Goal: Task Accomplishment & Management: Complete application form

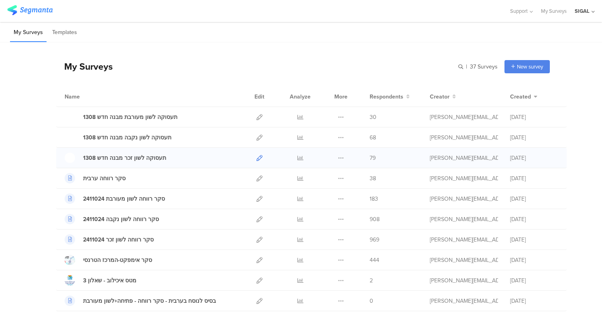
click at [256, 158] on icon at bounding box center [259, 158] width 6 height 6
click at [256, 159] on icon at bounding box center [259, 158] width 6 height 6
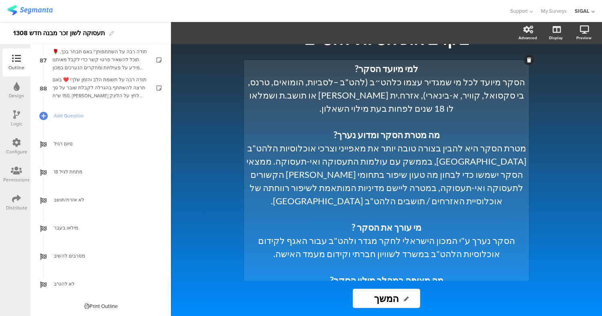
scroll to position [115, 0]
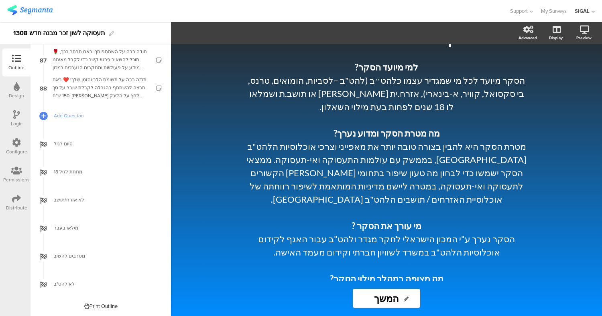
click at [88, 304] on div "Print Outline" at bounding box center [100, 307] width 33 height 8
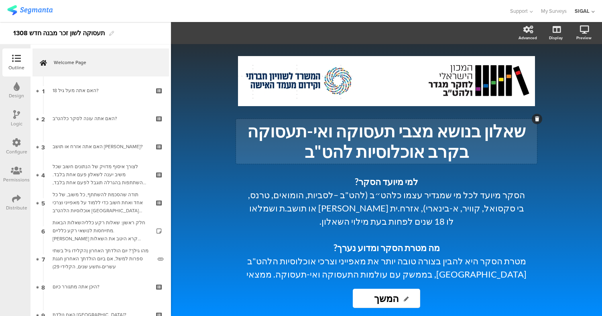
click at [341, 134] on p "שאלון בנושא מצבי תעסוקה ואי-תעסוקה בקרב אוכלוסיות להט"ב" at bounding box center [386, 141] width 297 height 41
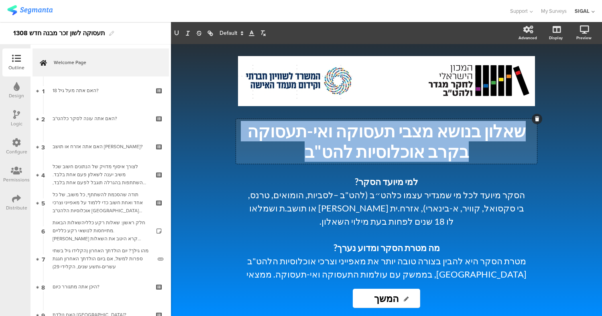
copy p "שאלון בנושא מצבי תעסוקה ואי-תעסוקה בקרב אוכלוסיות להט"ב"
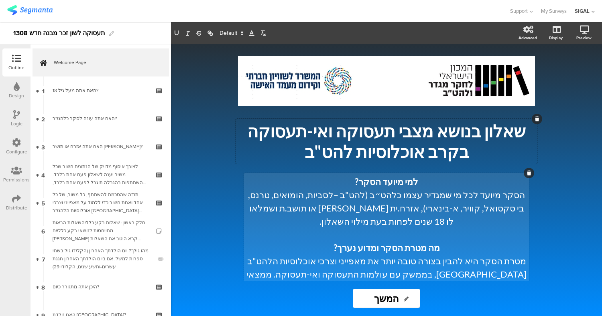
click at [419, 203] on p "הסקר מיועד לכל מי שמגדיר עצמו כלהט״ב (להט"ב –לסביות, הומואים, טרנס, בי סקסואל, …" at bounding box center [386, 209] width 281 height 40
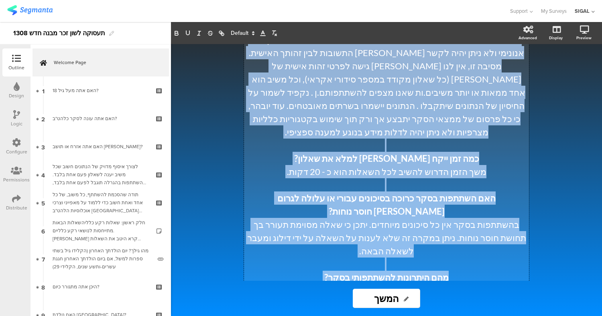
scroll to position [575, 0]
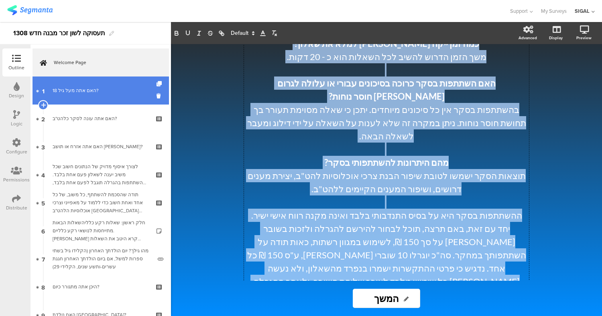
click at [85, 99] on link "1 האם אתה מעל גיל 18?" at bounding box center [100, 91] width 136 height 28
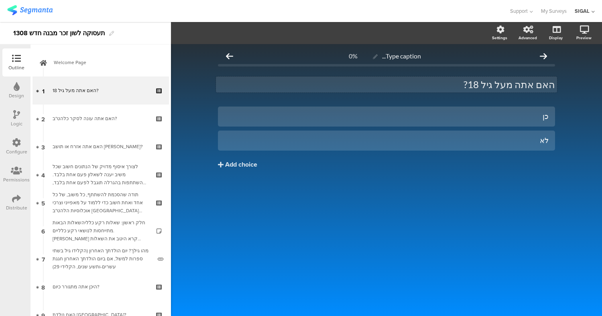
click at [474, 85] on p "האם אתה מעל גיל 18?" at bounding box center [386, 85] width 337 height 12
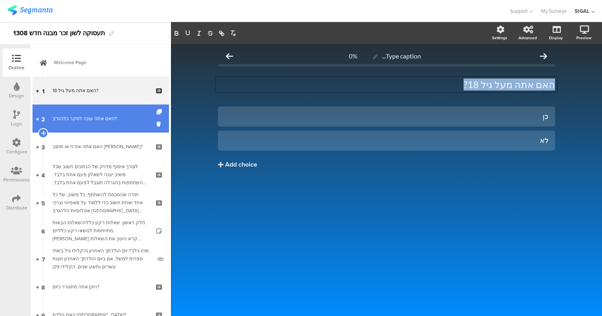
click at [95, 129] on link "2 האם אתה עונה לסקר כלהט"ב?" at bounding box center [100, 119] width 136 height 28
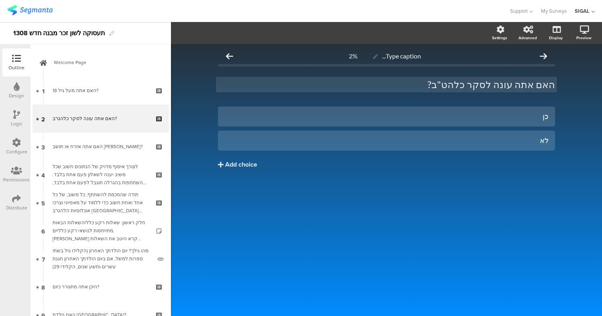
click at [514, 83] on p "האם אתה עונה לסקר כלהט"ב?" at bounding box center [386, 85] width 337 height 12
copy p "האם אתה עונה לסקר כלהט"ב?"
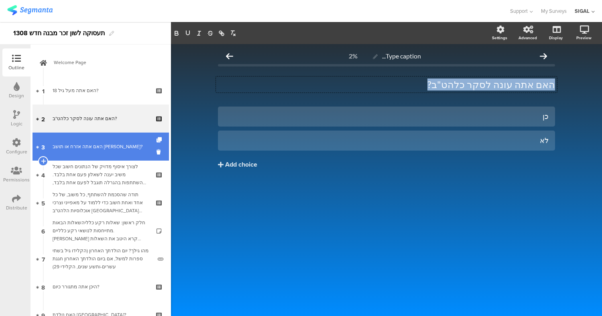
click at [93, 148] on div "האם אתה אזרח או תושב ישראל?" at bounding box center [101, 147] width 96 height 8
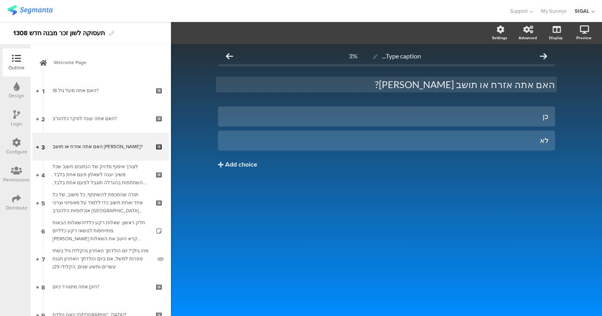
click at [462, 83] on p "האם אתה אזרח או תושב ישראל?" at bounding box center [386, 85] width 337 height 12
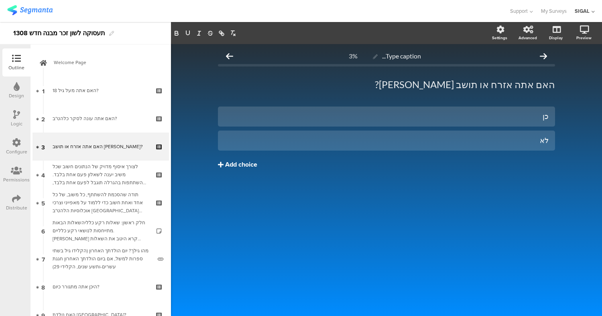
click at [490, 159] on button "Add choice" at bounding box center [386, 165] width 337 height 20
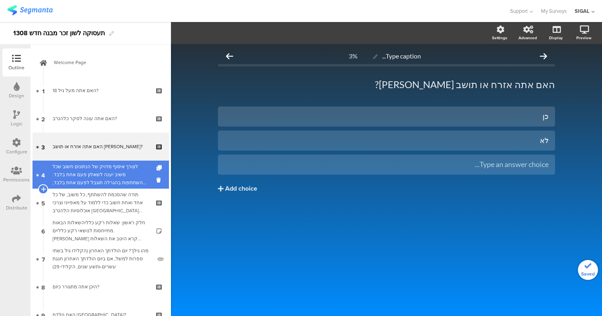
click at [95, 173] on div "לצורך איסוף מדויק של הנתונים חשוב שכל משיב יענה לשאלון פעם אחת בלבד. ההשתתפות ב…" at bounding box center [101, 175] width 96 height 24
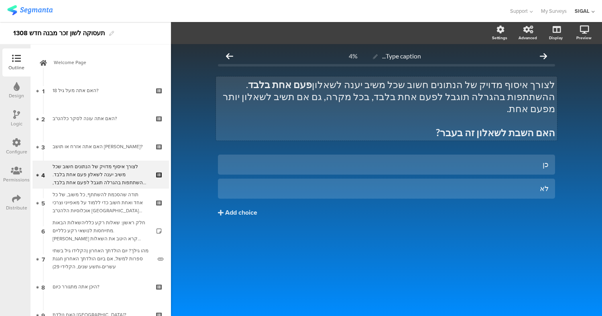
click at [487, 87] on p "לצורך איסוף מדויק של הנתונים חשוב שכל משיב יענה לשאלון פעם אחת בלבד . ההשתתפות …" at bounding box center [386, 97] width 337 height 36
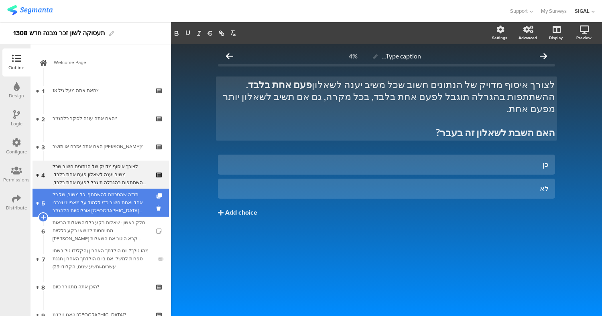
click at [112, 199] on div "תודה שהסכמת להשתתף, כל משוב, של כל אחד ואחת חשוב כדי ללמוד על מאפייני וצרכי אוכ…" at bounding box center [101, 203] width 96 height 24
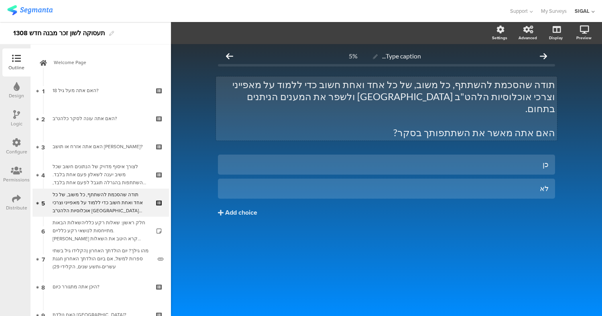
click at [366, 115] on p at bounding box center [386, 121] width 337 height 12
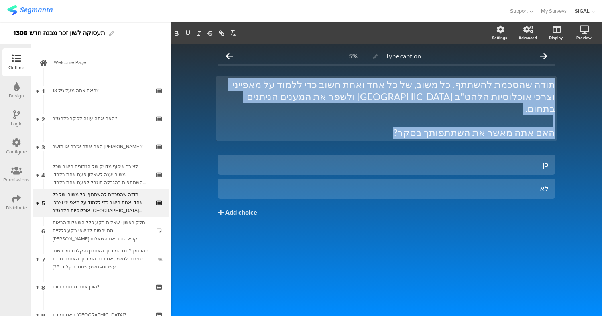
copy div "תודה שהסכמת להשתתף, כל משוב, של כל אחד ואחת חשוב כדי ללמוד על מאפייני וצרכי אוכ…"
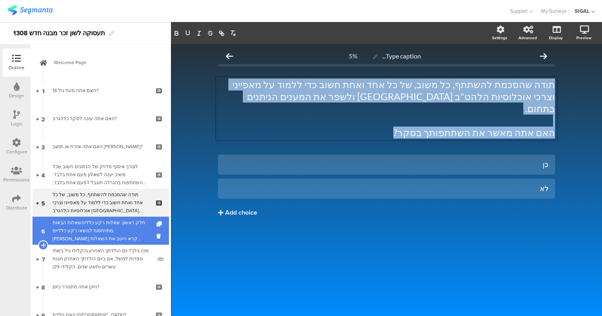
click at [91, 236] on div "חלק ראשון: שאלות רקע כלליהשאלות הבאות מתייחסות לנושאי רקע כלליים. אנא קרא היטב …" at bounding box center [101, 231] width 96 height 24
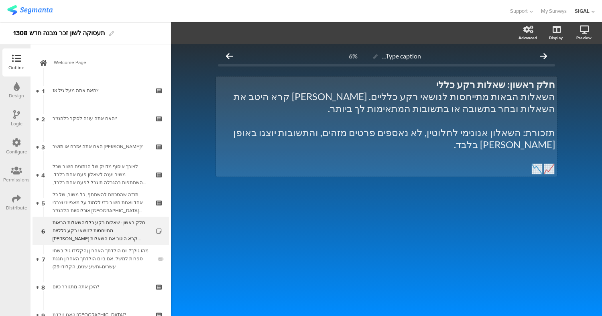
click at [412, 109] on p "השאלות הבאות מתייחסות לנושאי רקע כלליים. אנא קרא היטב את השאלות ובחר בתשובה או …" at bounding box center [386, 103] width 337 height 24
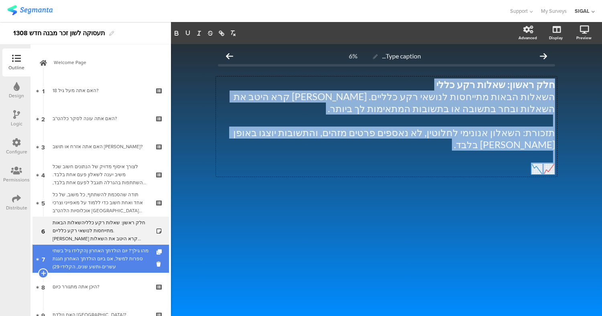
click at [98, 261] on div "מהו גילך? יום הולדתך האחרון (הקלידו גיל בשתי ספרות למשל, אם ביום הולדתך האחרון …" at bounding box center [102, 259] width 99 height 24
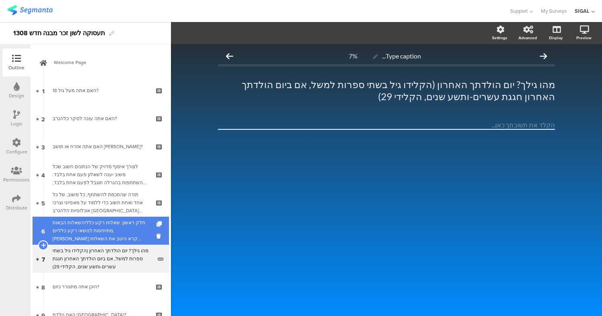
click at [118, 230] on div "חלק ראשון: שאלות רקע כלליהשאלות הבאות מתייחסות לנושאי רקע כלליים. אנא קרא היטב …" at bounding box center [101, 231] width 96 height 24
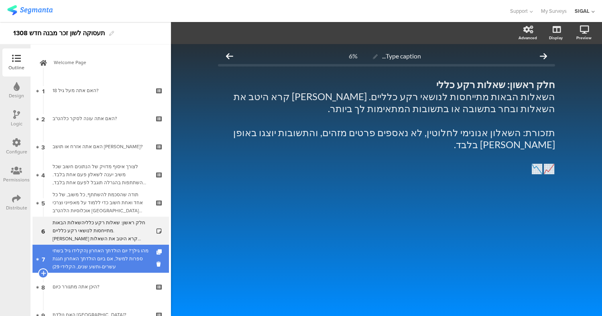
click at [116, 253] on div "מהו גילך? יום הולדתך האחרון (הקלידו גיל בשתי ספרות למשל, אם ביום הולדתך האחרון …" at bounding box center [102, 259] width 99 height 24
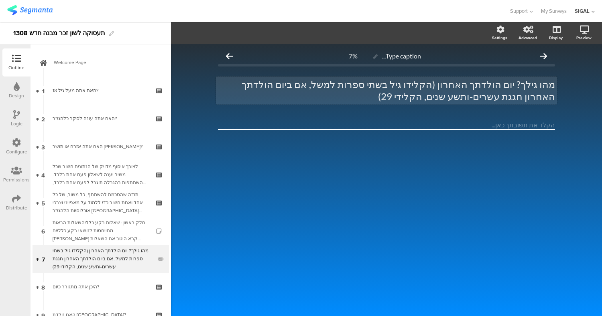
click at [346, 96] on p "מהו גילך? יום הולדתך האחרון (הקלידו גיל בשתי ספרות למשל, אם ביום הולדתך האחרון …" at bounding box center [386, 91] width 337 height 24
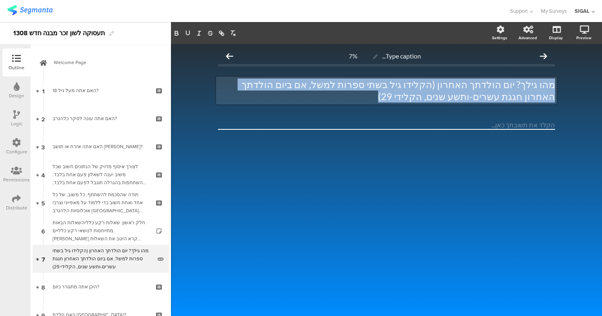
copy p "מהו גילך? יום הולדתך האחרון (הקלידו גיל בשתי ספרות למשל, אם ביום הולדתך האחרון …"
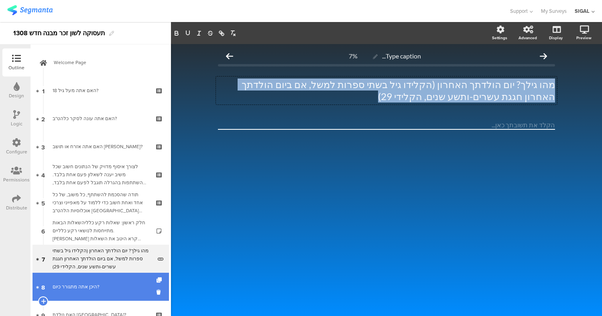
click at [81, 289] on div "היכן אתה מתגורר כיום?" at bounding box center [101, 287] width 96 height 8
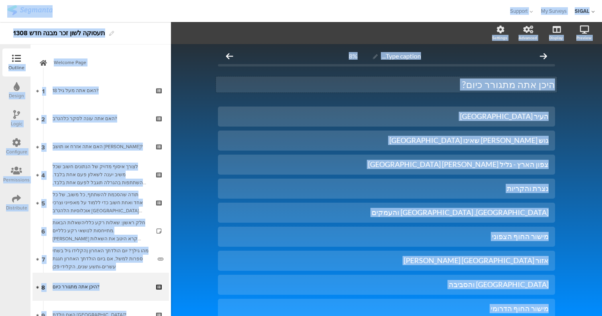
click at [491, 85] on p "היכן אתה מתגורר כיום?" at bounding box center [386, 85] width 337 height 12
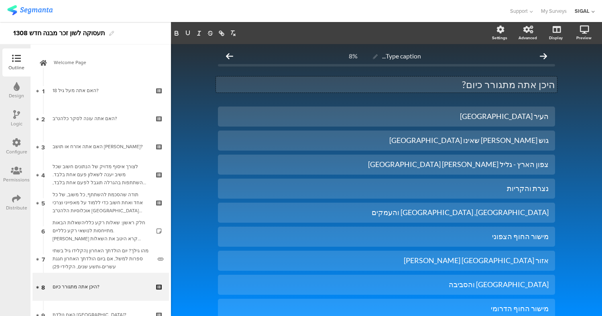
click at [454, 91] on div "היכן אתה מתגורר כיום? היכן אתה מתגורר כיום? היכן אתה מתגורר כיום?" at bounding box center [386, 85] width 341 height 16
drag, startPoint x: 475, startPoint y: 85, endPoint x: 544, endPoint y: 88, distance: 69.1
click at [544, 88] on p "היכן אתה מתגורר כיום?" at bounding box center [386, 85] width 337 height 12
click at [546, 88] on p "היכן אתה מתגורר כיום?" at bounding box center [386, 85] width 337 height 12
click at [473, 85] on p "היכן אתה מתגורר כיום?" at bounding box center [386, 85] width 337 height 12
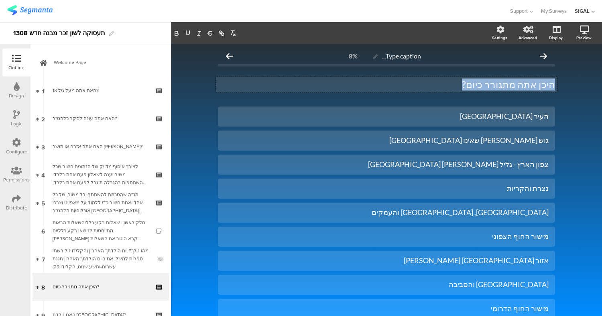
copy p "היכן אתה מתגורר כיום?"
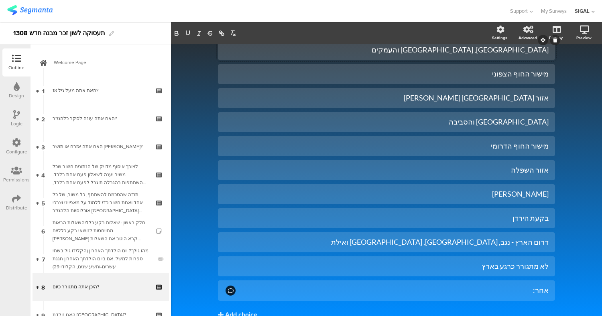
scroll to position [204, 0]
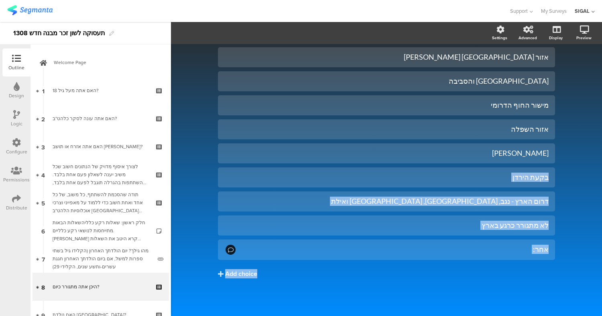
drag, startPoint x: 545, startPoint y: 288, endPoint x: 480, endPoint y: 28, distance: 267.6
click at [480, 28] on div "Settings Advanced Display Preview Type caption... 8% היכן אתה מתגורר כיום? היכן…" at bounding box center [386, 67] width 431 height 498
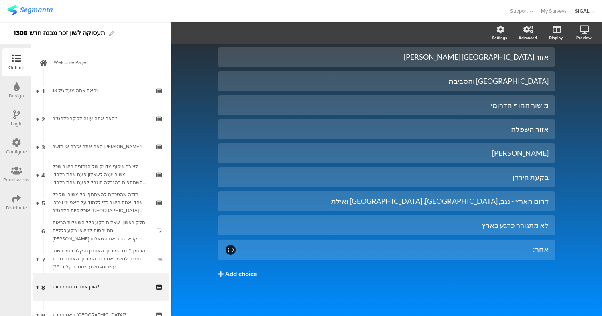
click at [591, 107] on div "Type caption... 8% היכן אתה מתגורר כיום? היכן אתה מתגורר כיום? העיר תל-אביב יפו" at bounding box center [386, 78] width 431 height 476
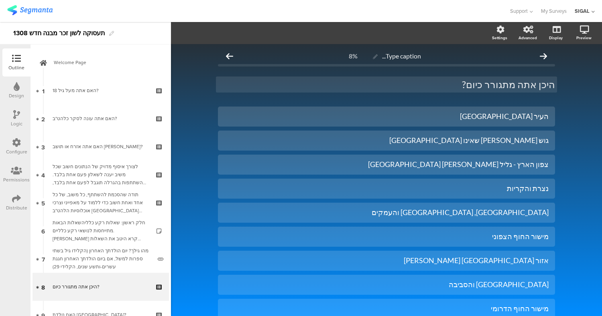
scroll to position [2, 0]
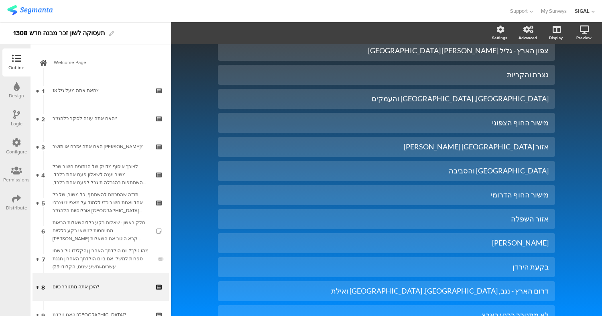
drag, startPoint x: 543, startPoint y: 114, endPoint x: 325, endPoint y: 321, distance: 301.0
click at [325, 316] on html "You are using an unsupported version of Internet Explorer. Unsupported browsers…" at bounding box center [301, 158] width 602 height 316
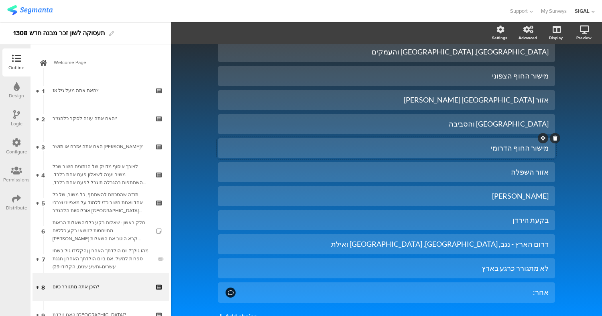
scroll to position [204, 0]
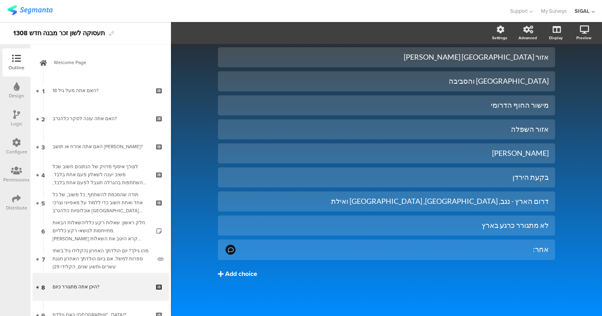
click at [501, 282] on button "Add choice" at bounding box center [386, 274] width 337 height 20
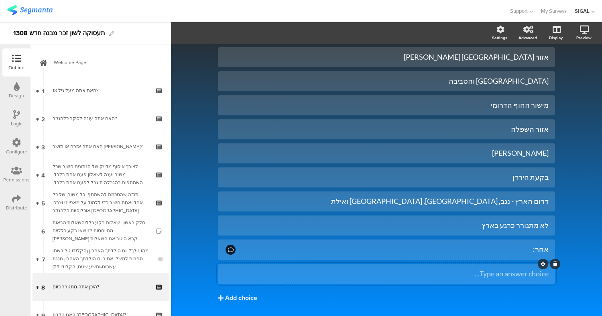
click at [553, 265] on icon at bounding box center [555, 264] width 4 height 5
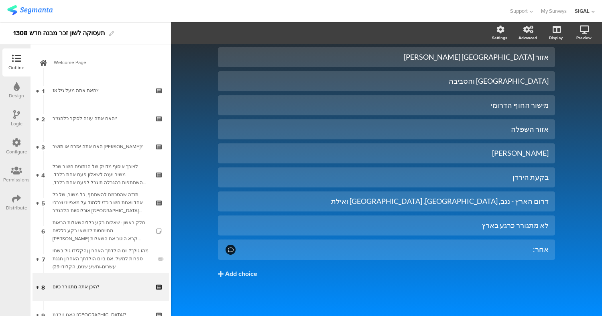
drag, startPoint x: 543, startPoint y: 270, endPoint x: 562, endPoint y: 214, distance: 58.9
click at [562, 214] on div "Type caption... 8% היכן אתה מתגורר כיום? היכן אתה מתגורר כיום? העיר תל-אביב יפו" at bounding box center [386, 78] width 431 height 476
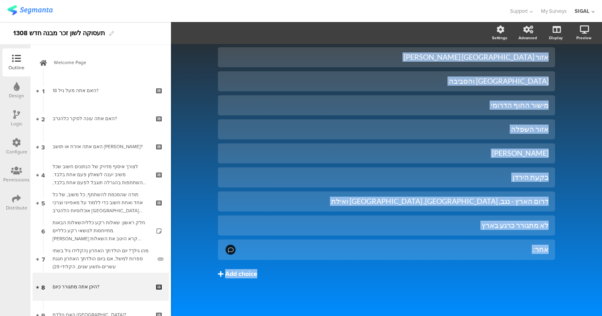
drag, startPoint x: 549, startPoint y: 94, endPoint x: 497, endPoint y: 276, distance: 189.5
click at [497, 276] on div "Type caption... 8% היכן אתה מתגורר כיום? היכן אתה מתגורר כיום? העיר תל-אביב יפו" at bounding box center [386, 78] width 337 height 468
copy div "היכן אתה מתגורר כיום? היכן אתה מתגורר כיום? העיר תל-אביב יפו גוש דן שאינו תל-אב…"
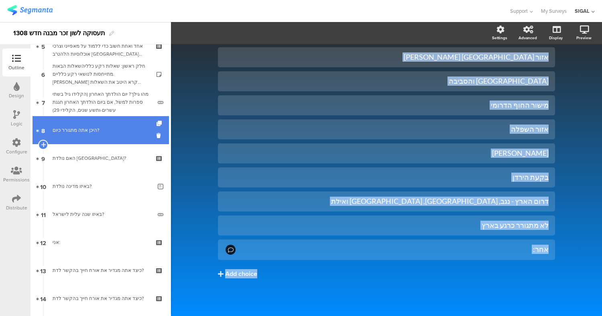
scroll to position [158, 0]
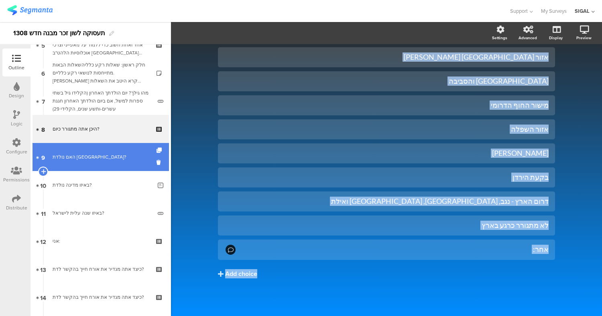
click at [88, 154] on div "האם נולדת בישראל?" at bounding box center [101, 157] width 96 height 8
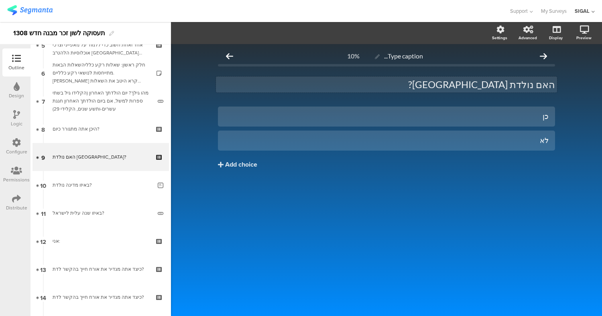
click at [540, 86] on p "האם נולדת בישראל?" at bounding box center [386, 85] width 337 height 12
copy p "האם נולדת בישראל?"
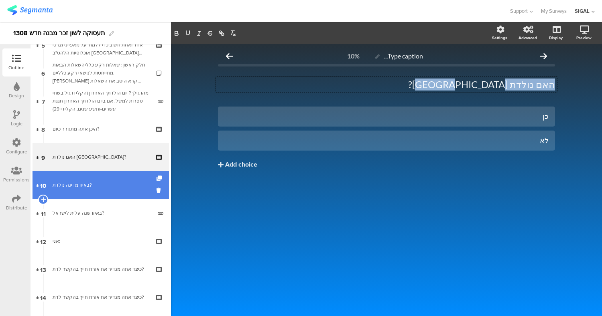
click at [74, 189] on link "10 באיזו מדינה נולדת?" at bounding box center [100, 185] width 136 height 28
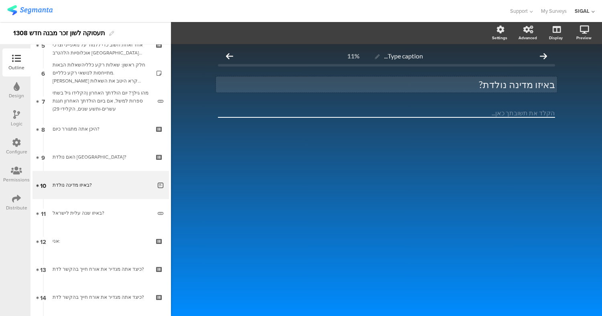
click at [480, 85] on p "באיזו מדינה נולדת?" at bounding box center [386, 85] width 337 height 12
copy p "באיזו מדינה נולדת?"
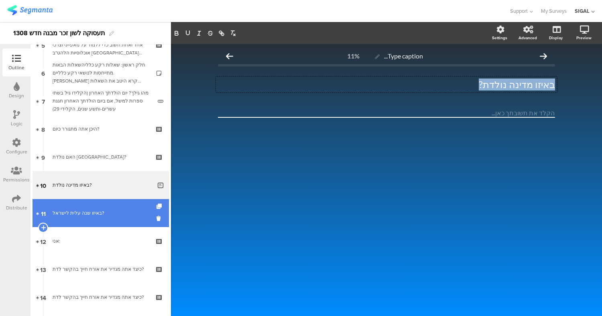
click at [103, 210] on div "באיזו שנה עלית לישראל?" at bounding box center [102, 213] width 99 height 8
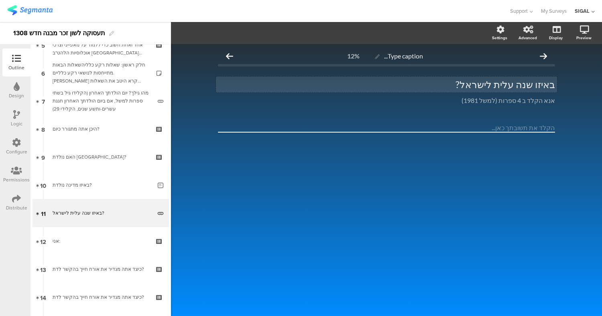
click at [519, 80] on p "באיזו שנה עלית לישראל?" at bounding box center [386, 85] width 337 height 12
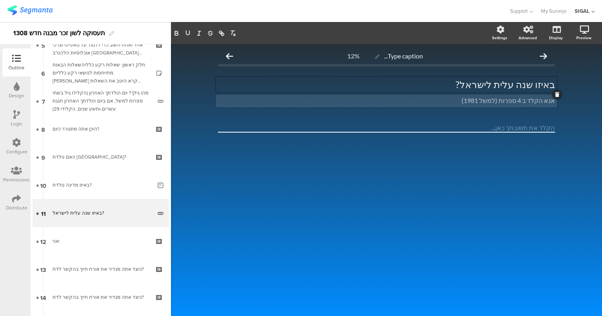
click at [505, 103] on div "אנא הקלד ב 4 ספרות (למשל 1981) אנא הקלד ב 4 ספרות (למשל 1981)" at bounding box center [386, 101] width 341 height 13
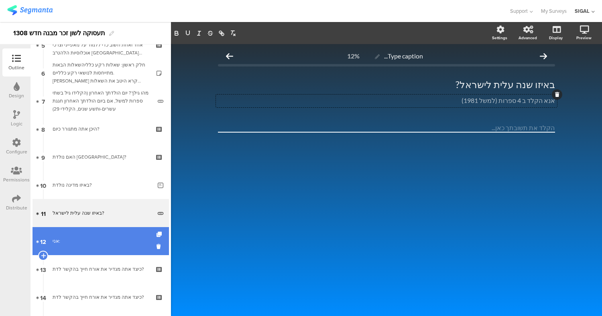
click at [98, 249] on link "12 אני:" at bounding box center [100, 241] width 136 height 28
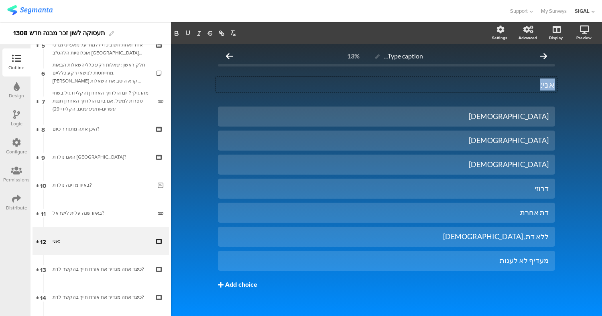
drag, startPoint x: 550, startPoint y: 84, endPoint x: 492, endPoint y: 280, distance: 204.2
click at [492, 280] on div "Type caption... 13% אני: אני: אני: יהודי מוסלמי" at bounding box center [386, 185] width 337 height 275
click at [587, 102] on div "Type caption... 13% אני: אני: אני: יהודי" at bounding box center [386, 185] width 431 height 283
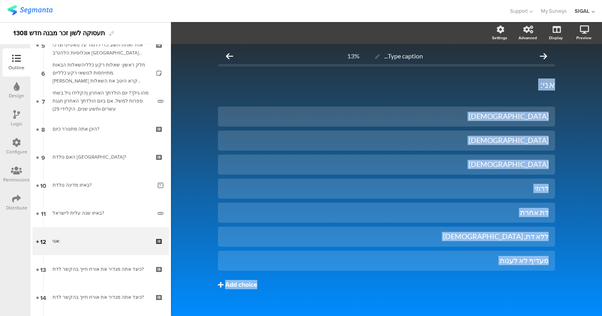
drag, startPoint x: 560, startPoint y: 74, endPoint x: 352, endPoint y: 292, distance: 301.3
click at [352, 292] on div "Type caption... 13% אני: אני: יהודי" at bounding box center [386, 185] width 431 height 283
copy div "אני: אני: יהודי מוסלמי נוצרי דרוזי דת אחרת ללא דת, אתאיסט מעדיף לא לענות Add ch…"
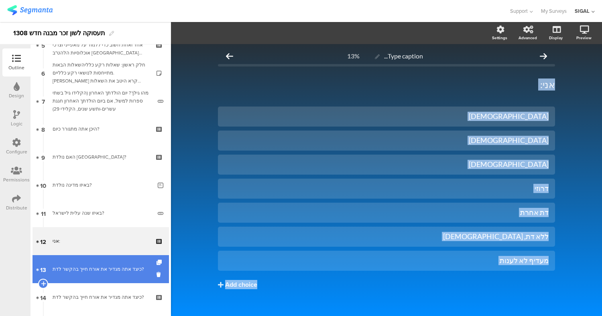
click at [75, 268] on div "כיצד אתה מגדיר את אורח חייך בהקשר לדת?" at bounding box center [101, 270] width 96 height 8
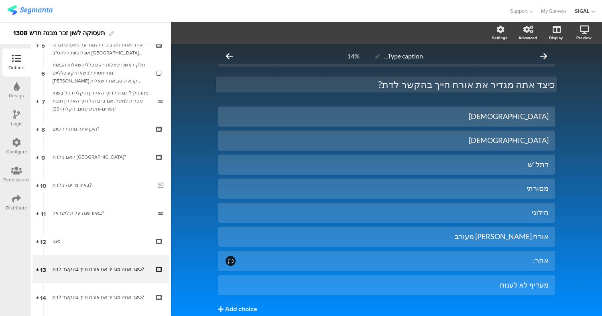
click at [457, 87] on p "כיצד אתה מגדיר את אורח חייך בהקשר לדת?" at bounding box center [386, 85] width 337 height 12
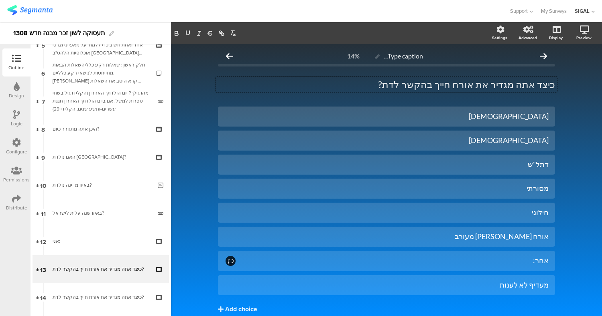
click at [563, 83] on div "Type caption... 14% כיצד אתה מגדיר את אורח חייך בהקשר לדת? כיצד אתה מגדיר את או…" at bounding box center [386, 198] width 431 height 308
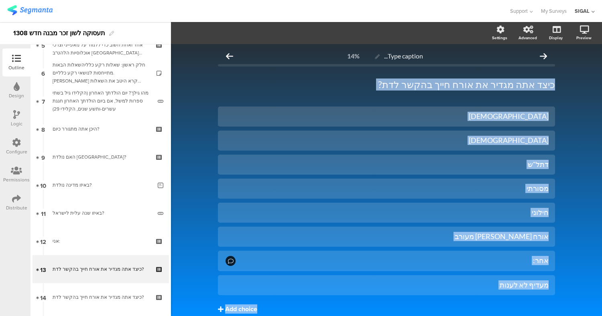
drag, startPoint x: 562, startPoint y: 79, endPoint x: 497, endPoint y: 307, distance: 237.6
click at [497, 307] on div "Type caption... 14% כיצד אתה מגדיר את אורח חייך בהקשר לדת? כיצד אתה מגדיר את או…" at bounding box center [386, 198] width 431 height 308
copy div "כיצד אתה מגדיר את אורח חייך בהקשר לדת? כיצד אתה מגדיר את אורח חייך בהקשר לדת? ח…"
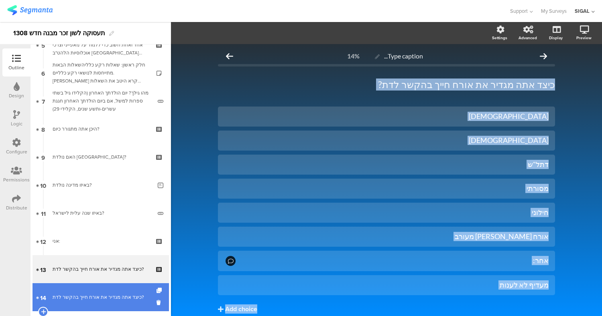
click at [75, 298] on div "כיצד אתה מגדיר את אורח חייך בהקשר לדת?" at bounding box center [101, 298] width 96 height 8
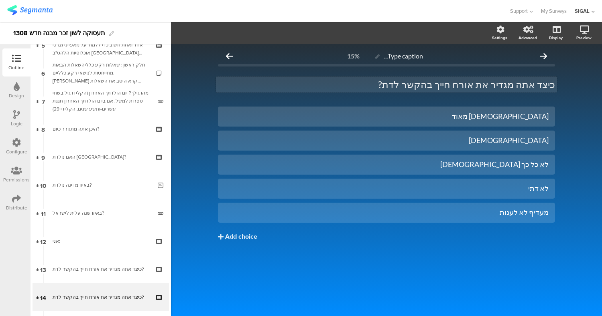
click at [529, 83] on p "כיצד אתה מגדיר את אורח חייך בהקשר לדת?" at bounding box center [386, 85] width 337 height 12
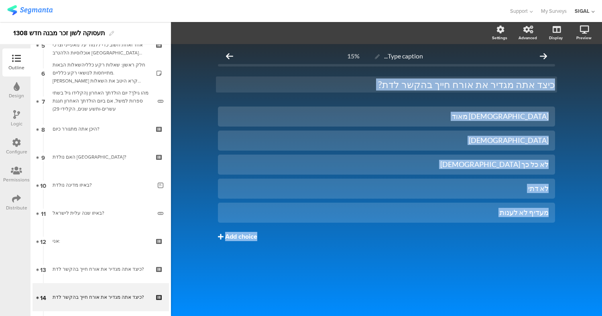
drag, startPoint x: 575, startPoint y: 91, endPoint x: 523, endPoint y: 230, distance: 148.2
click at [523, 230] on div "Type caption... 15% כיצד אתה מגדיר את אורח חייך בהקשר לדת? כיצד אתה מגדיר את או…" at bounding box center [386, 180] width 431 height 272
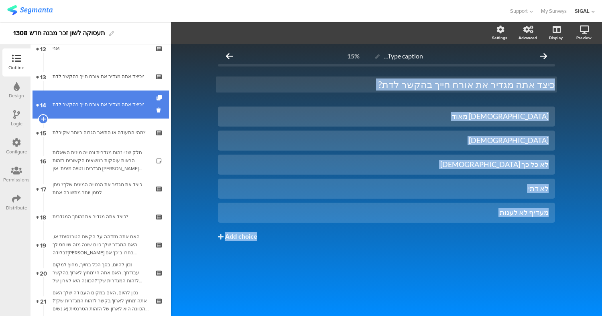
scroll to position [352, 0]
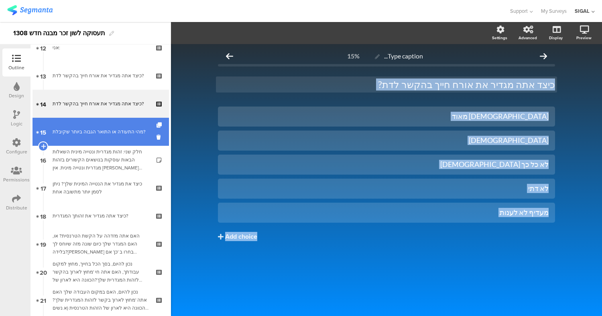
click at [113, 125] on link "15 מהי התעודה או התואר הגבוה ביותר שקיבלת?" at bounding box center [100, 132] width 136 height 28
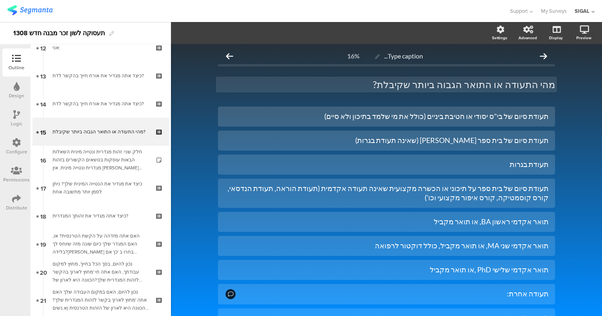
click at [515, 87] on p "מהי התעודה או התואר הגבוה ביותר שקיבלת?" at bounding box center [386, 85] width 337 height 12
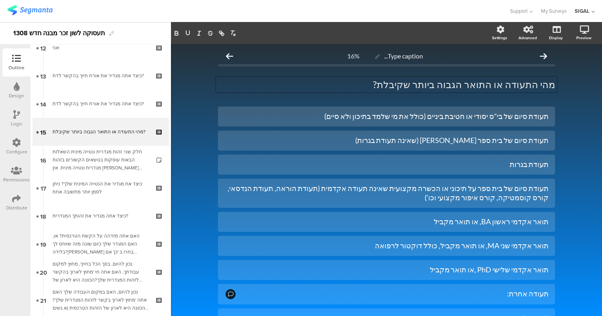
click at [562, 93] on div "Type caption... 16% מהי התעודה או התואר הגבוה ביותר שקיבלת? מהי התעודה או התואר…" at bounding box center [386, 214] width 431 height 341
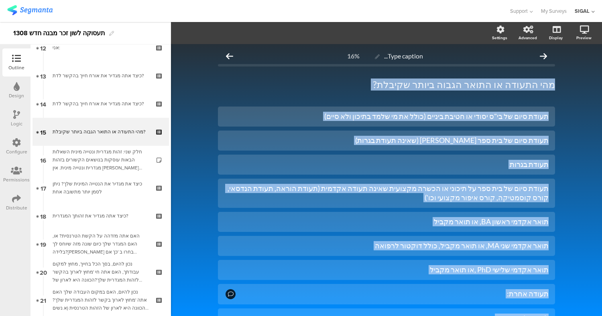
scroll to position [69, 0]
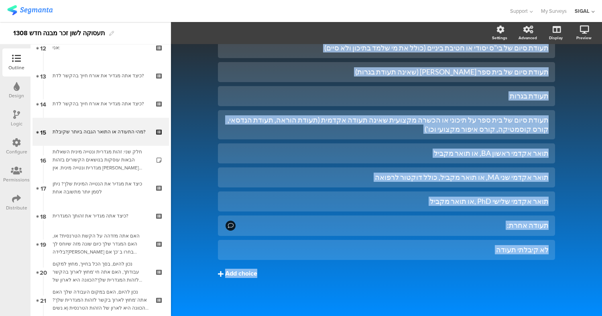
drag, startPoint x: 562, startPoint y: 91, endPoint x: 481, endPoint y: 270, distance: 195.8
click at [481, 270] on div "Type caption... 16% מהי התעודה או התואר הגבוה ביותר שקיבלת? מהי התעודה או התואר…" at bounding box center [386, 146] width 431 height 341
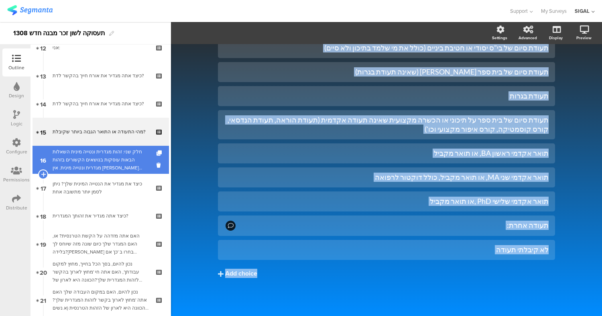
click at [112, 164] on div "חלק שני: זהות מגדרית ונטייה מינית השאלות הבאות עוסקות בנושאים הקשורים בזהות מגד…" at bounding box center [101, 160] width 96 height 24
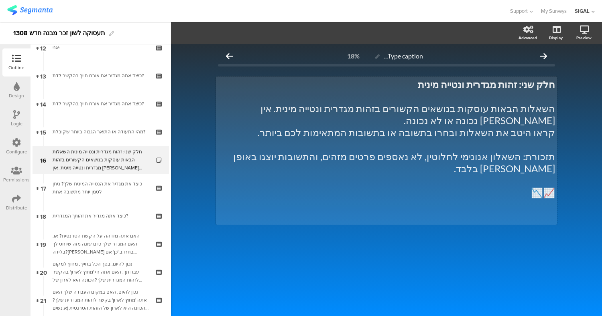
click at [478, 101] on p at bounding box center [386, 97] width 337 height 12
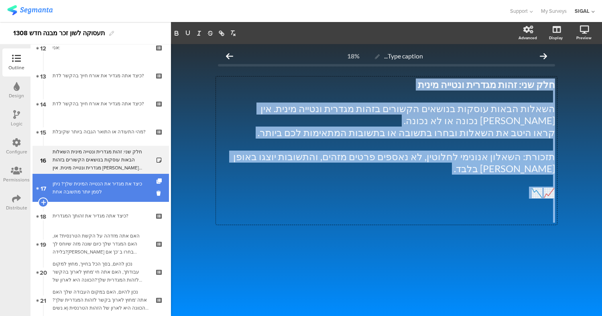
click at [90, 189] on div "כיצד את מגדיר את הנטייה המינית שלך? ניתן לסמן יותר מתשובה אחת" at bounding box center [101, 188] width 96 height 16
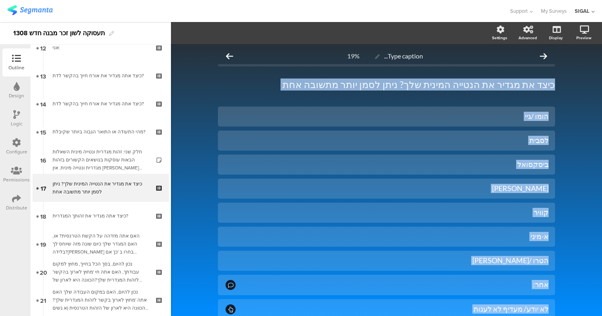
scroll to position [60, 0]
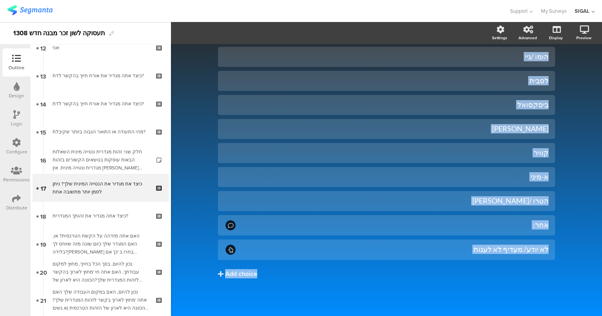
drag, startPoint x: 558, startPoint y: 83, endPoint x: 424, endPoint y: 293, distance: 249.1
click at [424, 293] on div "Type caption... 19% כיצד את מגדיר את הנטייה המינית שלך? ניתן לסמן יותר מתשובה א…" at bounding box center [386, 150] width 353 height 332
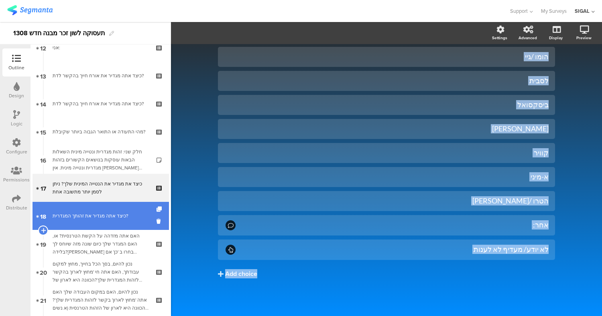
click at [92, 214] on div "כיצד אתה מגדיר את זהותך המגדרית?" at bounding box center [101, 216] width 96 height 8
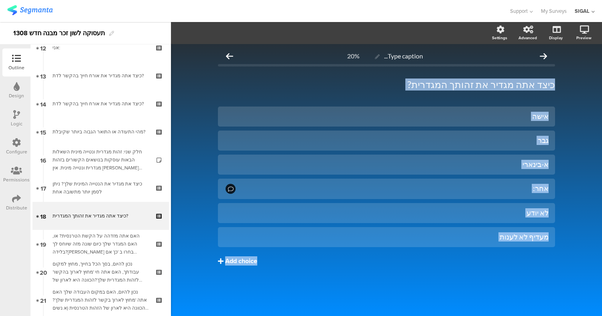
drag, startPoint x: 567, startPoint y: 80, endPoint x: 462, endPoint y: 260, distance: 208.1
click at [462, 260] on div "Type caption... 20% כיצד אתה מגדיר את זהותך המגדרית? כיצד אתה מגדיר את זהותך המ…" at bounding box center [386, 180] width 431 height 272
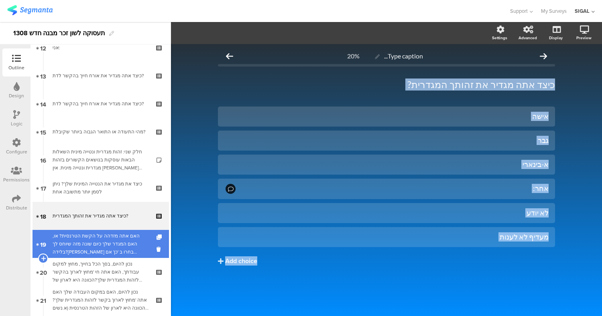
click at [100, 241] on div "האם אתה מזדהה על הקשת הטרנסית? או, האם המגדר שלך כיום שונה מזה שיוחס לך בלידה?א…" at bounding box center [101, 244] width 96 height 24
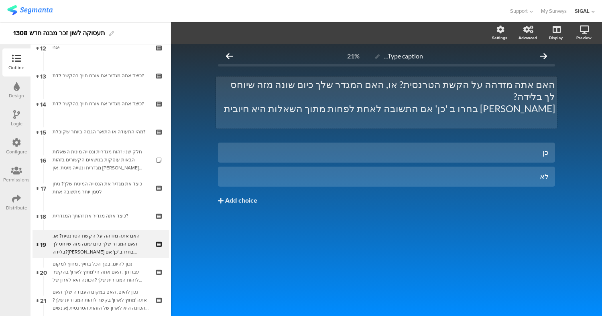
click at [467, 88] on p "האם אתה מזדהה על הקשת הטרנסית? או, האם המגדר שלך כיום שונה מזה שיוחס לך בלידה?" at bounding box center [386, 91] width 337 height 24
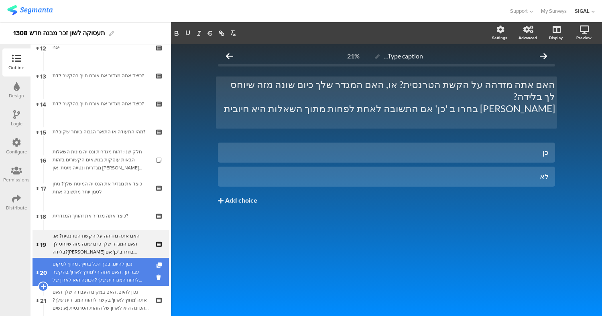
click at [131, 266] on div "נכון להיום, בסך הכל בחייך, מחוץ למקום עבודתך, האם אתה חי 'מחוץ לארון' בהקשר לזה…" at bounding box center [101, 272] width 96 height 24
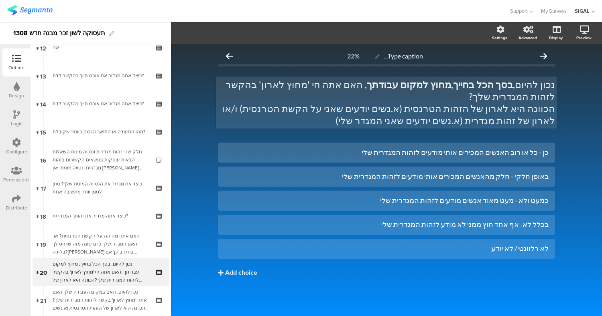
click at [493, 91] on p "נכון להיום, בסך הכל בחייך , מחוץ למקום עבודתך , האם אתה חי 'מחוץ לארון' בהקשר ל…" at bounding box center [386, 91] width 337 height 24
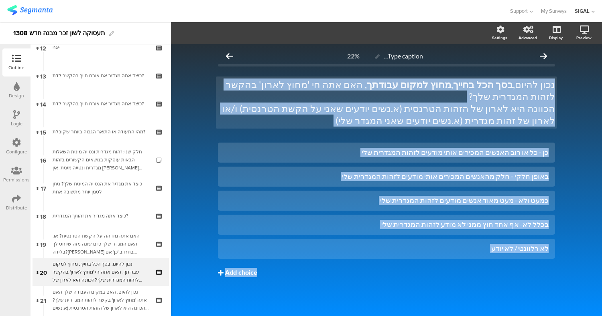
drag, startPoint x: 570, startPoint y: 124, endPoint x: 459, endPoint y: 264, distance: 179.0
click at [459, 264] on div "Type caption... 22% נכון להיום, בסך הכל בחייך , מחוץ למקום עבודתך , האם אתה חי …" at bounding box center [386, 180] width 431 height 272
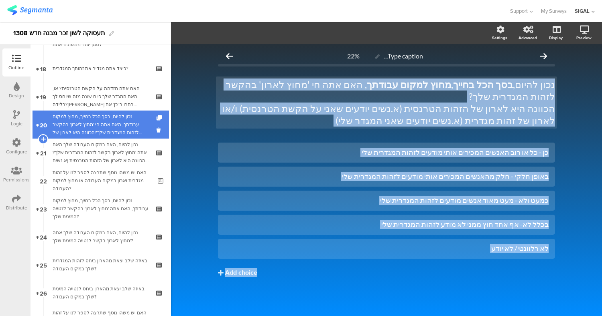
scroll to position [500, 0]
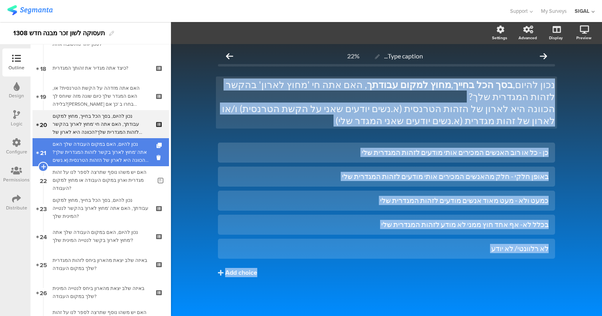
click at [105, 151] on div "נכון להיום, האם במקום העבודה שלך האם אתה 'מחוץ לארון' בקשר לזהות המגדרית שלך?הכ…" at bounding box center [101, 152] width 96 height 24
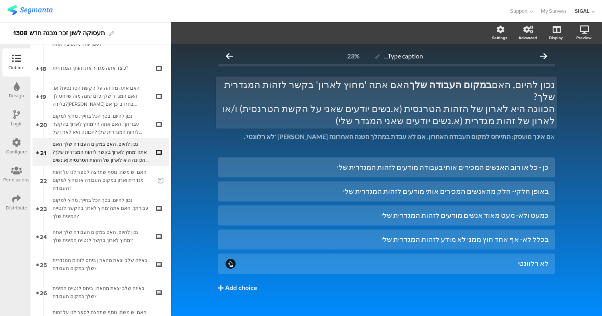
click at [406, 107] on p "הכוונה היא לארון של הזהות הטרנסית (א.נשים יודעים שאני על הקשת הטרנסית) ו/או לאר…" at bounding box center [386, 115] width 337 height 24
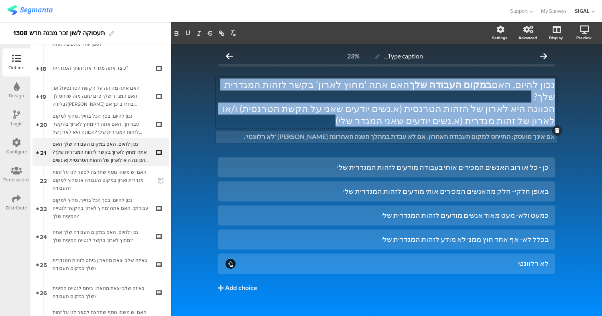
click at [511, 133] on strong "ם אינך מועסק: התייחס למקום העבודה האחרון. אם לא עבדת במהלך השנה האחרונה סמן 'לא…" at bounding box center [396, 137] width 307 height 8
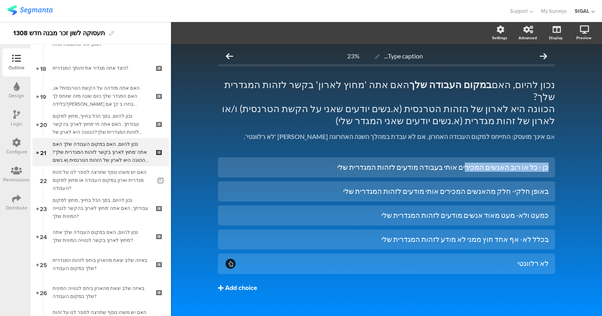
drag, startPoint x: 564, startPoint y: 143, endPoint x: 475, endPoint y: 267, distance: 152.4
click at [475, 267] on div "Type caption... 23% נכון להיום, האם במקום העבודה שלך האם אתה 'מחוץ לארון' בקשר …" at bounding box center [386, 187] width 431 height 286
click at [564, 104] on div "Type caption... 23% נכון להיום, האם במקום העבודה שלך האם אתה 'מחוץ לארון' בקשר …" at bounding box center [386, 187] width 431 height 286
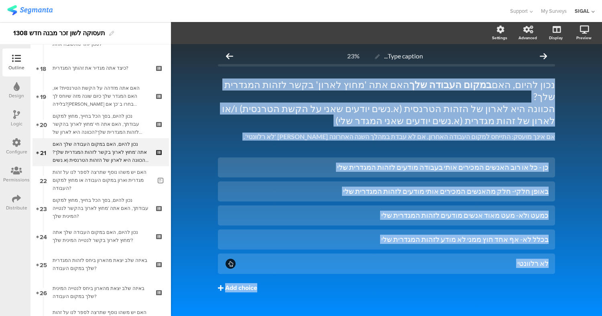
drag, startPoint x: 562, startPoint y: 75, endPoint x: 525, endPoint y: 267, distance: 196.0
click at [525, 267] on div "Type caption... 23% נכון להיום, האם במקום העבודה שלך האם אתה 'מחוץ לארון' בקשר …" at bounding box center [386, 187] width 431 height 286
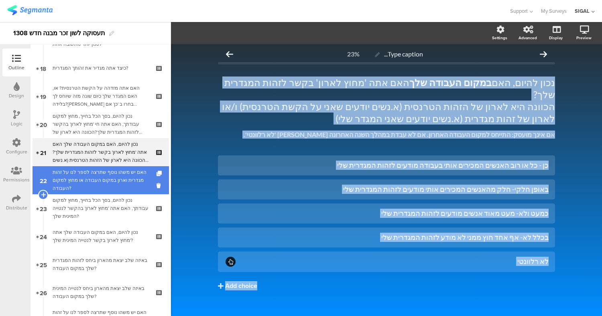
click at [99, 180] on div "האם יש משהו נוסף שתרצה לספר לנו על זהות מגדרית וארון במקום העבודה או מחוץ למקום…" at bounding box center [102, 180] width 99 height 24
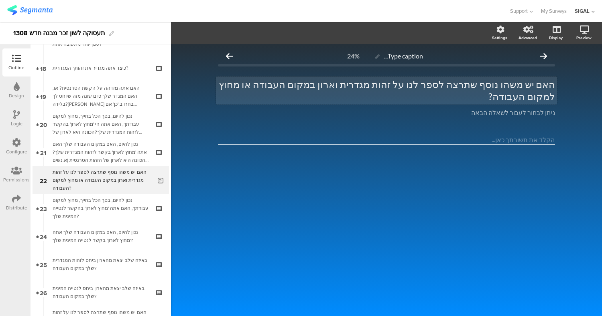
click at [402, 88] on p "האם יש משהו נוסף שתרצה לספר לנו על זהות מגדרית וארון במקום העבודה או מחוץ למקום…" at bounding box center [386, 91] width 337 height 24
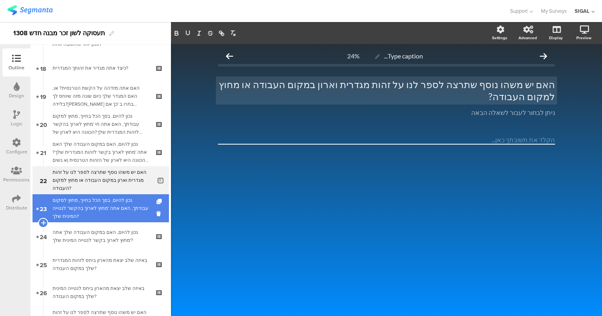
click at [104, 210] on div "נכון להיום, בסך הכל בחייך, מחוץ למקום עבודתך, האם אתה 'מחוץ לארון' בהקשר לנטייה…" at bounding box center [101, 209] width 96 height 24
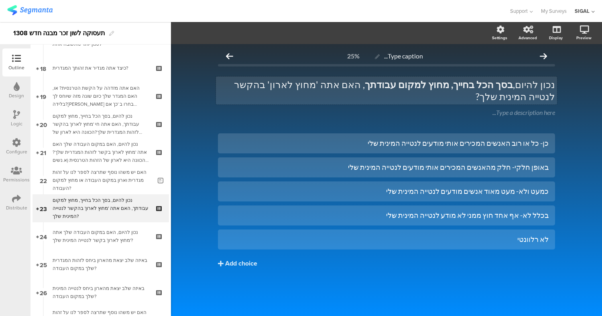
click at [484, 84] on strong "בסך הכל בחייך, מחוץ למקום עבודתך" at bounding box center [439, 85] width 148 height 12
click at [582, 102] on div "Type caption... 25% נכון להיום, בסך הכל בחייך, מחוץ למקום עבודתך , האם אתה 'מחו…" at bounding box center [386, 180] width 431 height 272
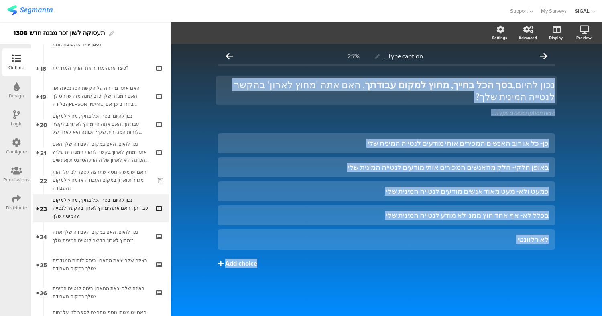
drag, startPoint x: 576, startPoint y: 85, endPoint x: 502, endPoint y: 255, distance: 185.5
click at [502, 255] on div "Type caption... 25% נכון להיום, בסך הכל בחייך, מחוץ למקום עבודתך , האם אתה 'מחו…" at bounding box center [386, 180] width 431 height 272
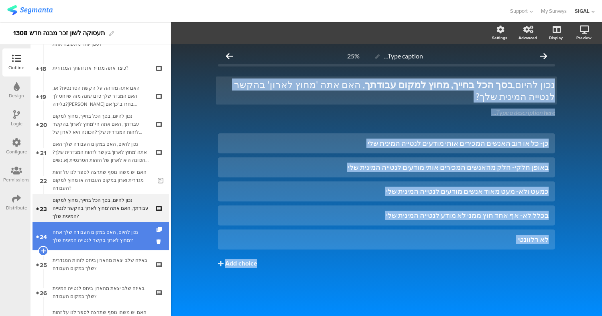
click at [82, 242] on div "נכון להיום, האם במקום העבודה שלך אתה 'מחוץ לארון' בקשר לנטייה המינית שלך?" at bounding box center [101, 237] width 96 height 16
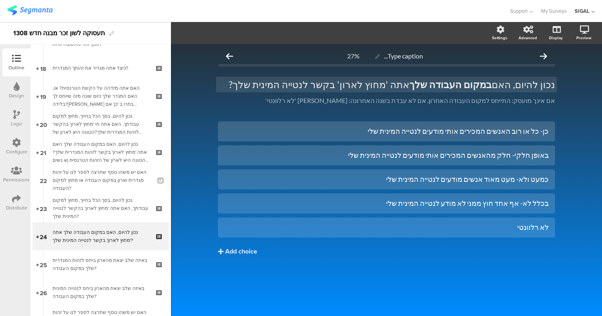
click at [530, 85] on p "נכון להיום, האם במקום העבודה שלך אתה 'מחוץ לארון' בקשר לנטייה המינית שלך?" at bounding box center [386, 85] width 337 height 12
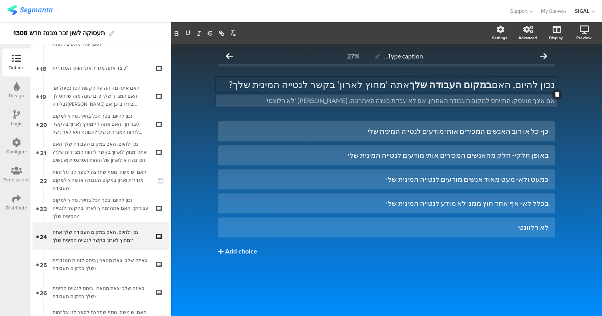
click at [478, 99] on div "אם אינך מועסק: התייחס למקום העבודה האחרון. אם לא עבדת בשנה האחרונה: סמן 'לא רלו…" at bounding box center [386, 101] width 341 height 13
click at [568, 103] on div "Type caption... 27% נכון להיום, האם במקום העבודה שלך אתה 'מחוץ לארון' בקשר לנטי…" at bounding box center [386, 180] width 431 height 272
drag, startPoint x: 568, startPoint y: 105, endPoint x: 601, endPoint y: 136, distance: 45.4
click at [601, 136] on div "Type caption... 27% נכון להיום, האם במקום העבודה שלך אתה 'מחוץ לארון' בקשר לנטי…" at bounding box center [386, 180] width 431 height 272
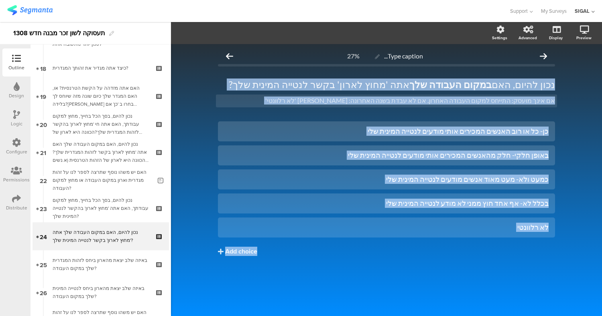
drag, startPoint x: 568, startPoint y: 87, endPoint x: 499, endPoint y: 273, distance: 198.1
click at [499, 273] on div "Type caption... 27% נכון להיום, האם במקום העבודה שלך אתה 'מחוץ לארון' בקשר לנטי…" at bounding box center [386, 180] width 431 height 272
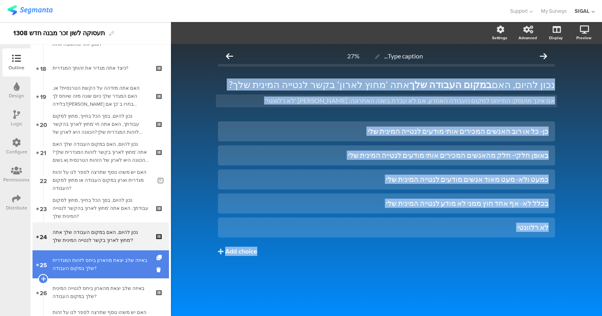
click at [116, 266] on div "באיזה שלב יצאת מהארון ביחס לזהות המגדרית שלך במקום העבודה?" at bounding box center [101, 265] width 96 height 16
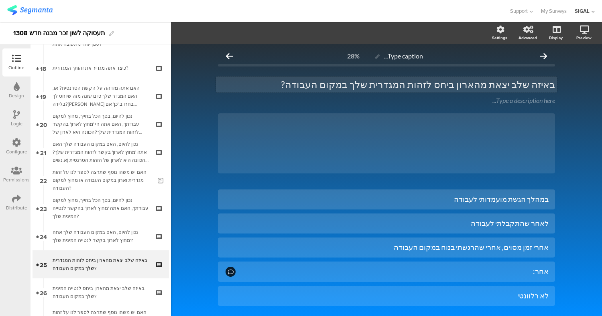
click at [498, 89] on p "באיזה שלב יצאת מהארון ביחס לזהות המגדרית שלך במקום העבודה?" at bounding box center [386, 85] width 337 height 12
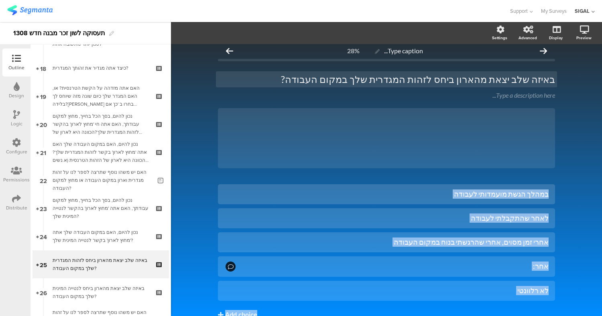
scroll to position [46, 0]
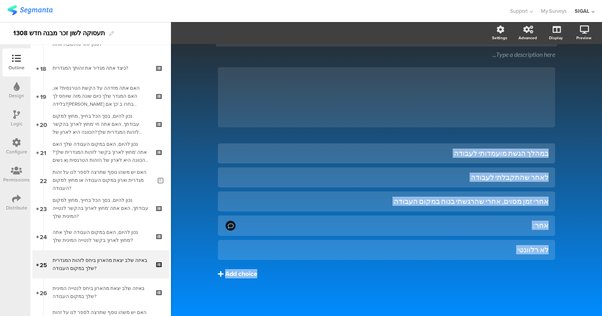
drag, startPoint x: 566, startPoint y: 170, endPoint x: 511, endPoint y: 281, distance: 124.1
click at [511, 281] on div "Type caption... 28% באיזה שלב יצאת מהארון ביחס לזהות המגדרית שלך במקום העבודה? …" at bounding box center [386, 157] width 431 height 318
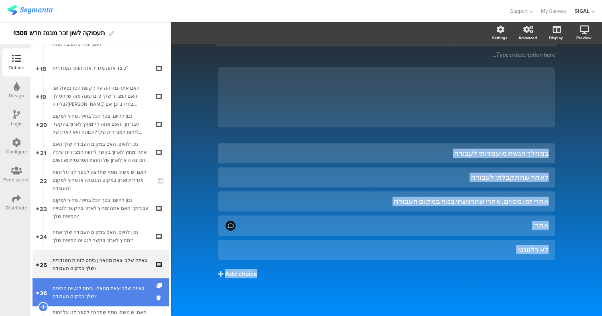
click at [90, 294] on div "באיזה שלב יצאת מהארון ביחס לנטייה המינית שלך במקום העבודה?" at bounding box center [101, 293] width 96 height 16
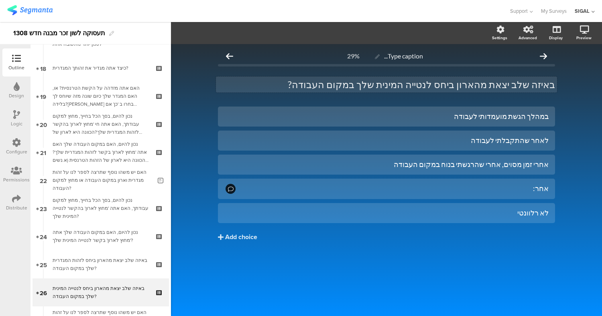
click at [427, 90] on p "באיזה שלב יצאת מהארון ביחס לנטייה המינית שלך במקום העבודה?" at bounding box center [386, 85] width 337 height 12
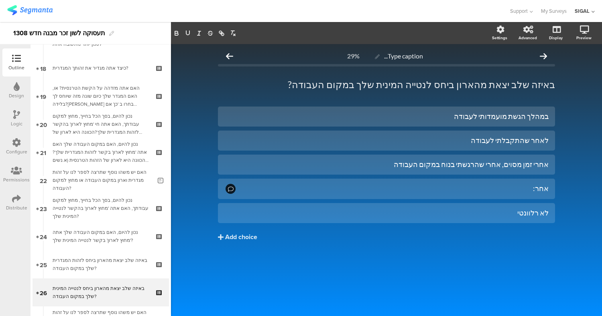
click at [562, 74] on div "Type caption... 29% באיזה שלב יצאת מהארון ביחס לנטייה המינית שלך במקום העבודה? …" at bounding box center [386, 161] width 353 height 235
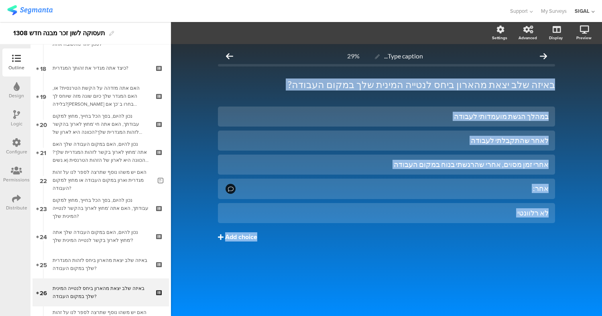
drag, startPoint x: 562, startPoint y: 74, endPoint x: 522, endPoint y: 237, distance: 167.3
click at [522, 237] on div "Type caption... 29% באיזה שלב יצאת מהארון ביחס לנטייה המינית שלך במקום העבודה? …" at bounding box center [386, 161] width 353 height 235
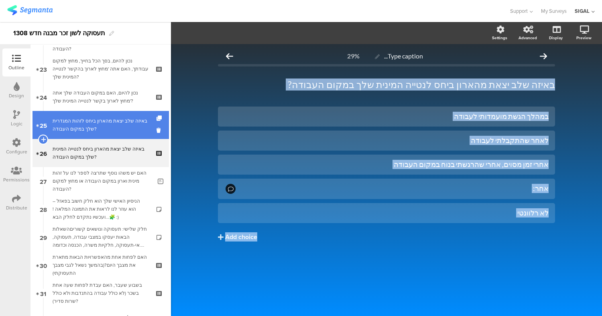
scroll to position [651, 0]
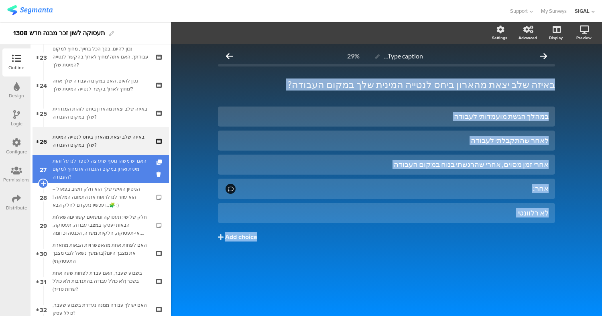
click at [105, 165] on div "האם יש משהו נוסף שתרצה לספר לנו על זהות מינית וארון במקום העבודה או מחוץ למקום …" at bounding box center [102, 169] width 99 height 24
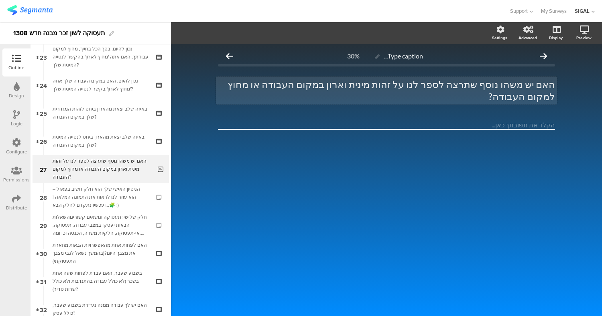
click at [394, 84] on p "האם יש משהו נוסף שתרצה לספר לנו על זהות מינית וארון במקום העבודה או מחוץ למקום …" at bounding box center [386, 91] width 337 height 24
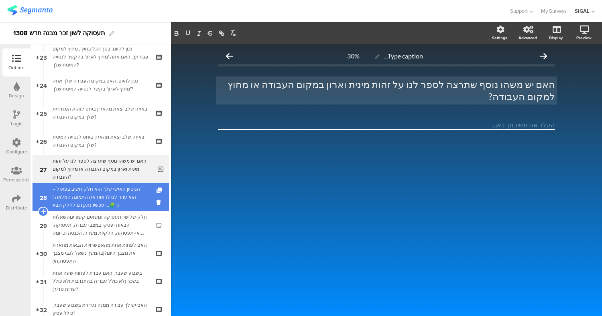
click at [95, 200] on div "הניסיון האישי שלך הוא חלק חשוב בפאזל – הוא עוזר לנו לראות את התמונה המלאה ! 🧩..…" at bounding box center [101, 197] width 96 height 24
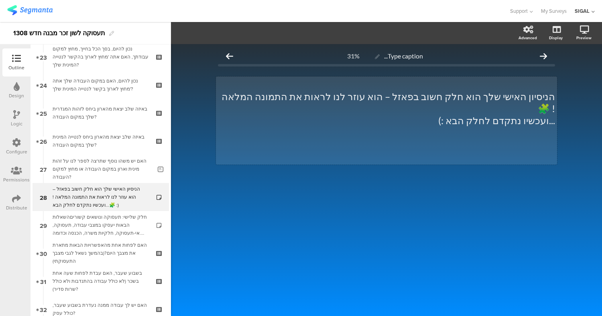
click at [356, 101] on p "הניסיון האישי שלך הוא חלק חשוב בפאזל – הוא עוזר לנו לראות את התמונה המלאה ! 🧩" at bounding box center [386, 103] width 337 height 24
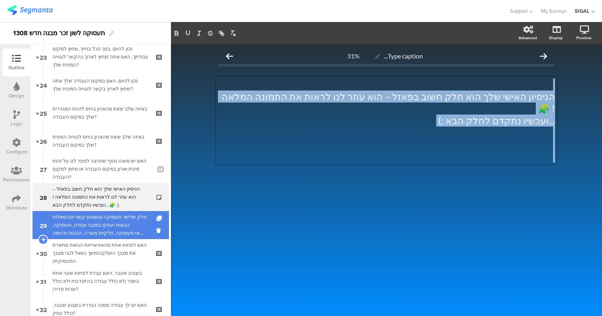
click at [86, 225] on div "חלק שלישי: תעסוקה ונושאים קשוריםהשאלות הבאות יעסקו במצבי עבודה, תעסוקה, אי-תעסו…" at bounding box center [101, 225] width 96 height 24
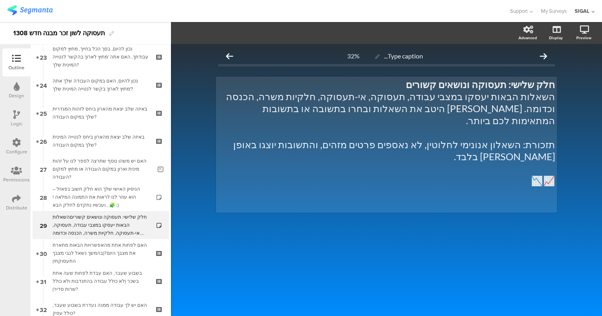
click at [354, 175] on p "📈📉" at bounding box center [386, 181] width 337 height 12
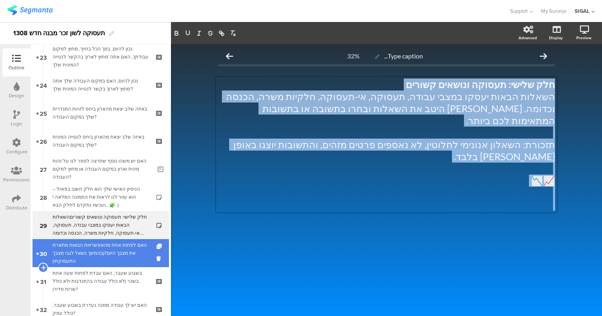
click at [71, 252] on div "האם לפחות אחת מהאפשרויות הבאות מתארת את מצבך היום?(בהמשך נשאל לגבי מצבך התעסוקת…" at bounding box center [101, 253] width 96 height 24
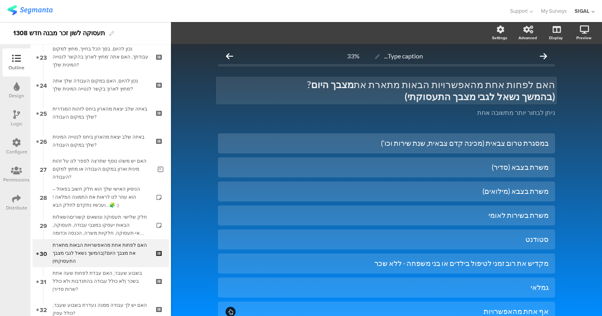
drag, startPoint x: 560, startPoint y: 82, endPoint x: 492, endPoint y: 98, distance: 70.3
click at [492, 98] on div "Type caption... 33% האם לפחות אחת מהאפשרויות הבאות מתארת את מצבך היום ? (בהמשך …" at bounding box center [386, 211] width 431 height 335
click at [543, 90] on p "האם לפחות אחת מהאפשרויות הבאות מתארת את מצבך היום ?" at bounding box center [386, 85] width 337 height 12
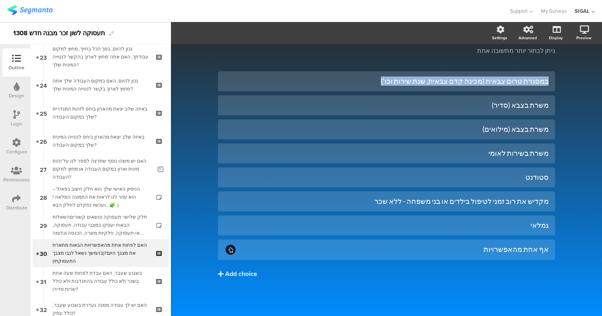
drag, startPoint x: 564, startPoint y: 120, endPoint x: 378, endPoint y: 286, distance: 248.6
click at [378, 286] on div "Type caption... 33% האם לפחות אחת מהאפשרויות הבאות מתארת את מצבך היום ? (בהמשך …" at bounding box center [386, 149] width 431 height 335
click at [576, 71] on div "Type caption... 33% האם לפחות אחת מהאפשרויות הבאות מתארת את מצבך היום ? (בהמשך …" at bounding box center [386, 149] width 431 height 335
drag, startPoint x: 561, startPoint y: 57, endPoint x: 551, endPoint y: 95, distance: 39.3
click at [551, 95] on div "Type caption... 33% האם לפחות אחת מהאפשרויות הבאות מתארת את מצבך היום ? (בהמשך …" at bounding box center [386, 149] width 431 height 335
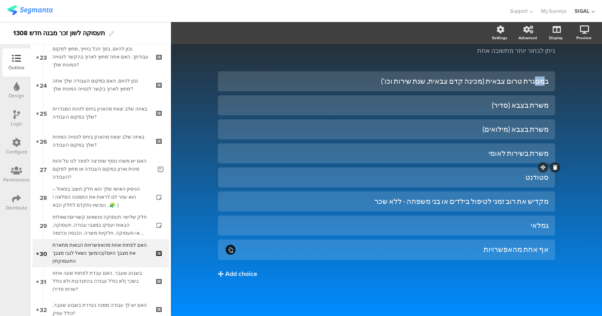
drag, startPoint x: 542, startPoint y: 63, endPoint x: 535, endPoint y: 184, distance: 120.9
click at [535, 185] on div "Type caption... 33% האם לפחות אחת מהאפשרויות הבאות מתארת את מצבך היום ? (בהמשך …" at bounding box center [386, 149] width 337 height 326
click at [579, 78] on div "Type caption... 33% האם לפחות אחת מהאפשרויות הבאות מתארת את מצבך היום ? (בהמשך …" at bounding box center [386, 149] width 431 height 335
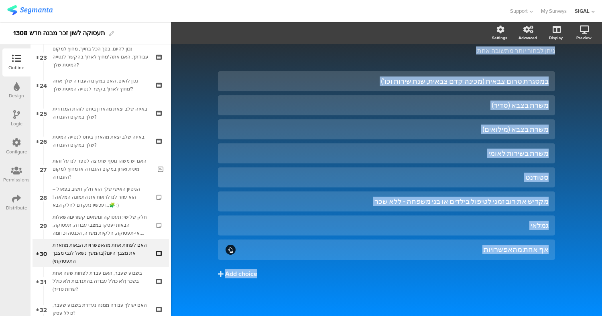
drag, startPoint x: 560, startPoint y: 66, endPoint x: 486, endPoint y: 264, distance: 210.7
click at [486, 264] on div "Type caption... 33% האם לפחות אחת מהאפשרויות הבאות מתארת את מצבך היום ? (בהמשך …" at bounding box center [386, 149] width 431 height 335
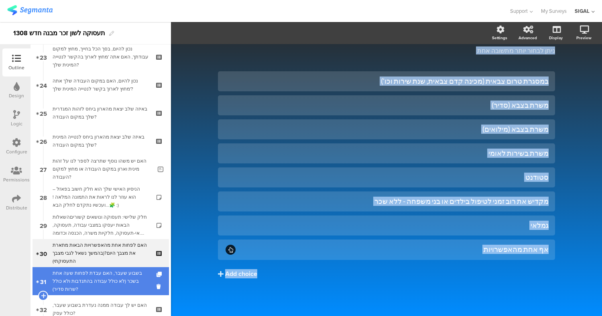
click at [91, 282] on div "בשבוע שעבר, האם עבדת לפחות שעה אחת בשכר (לא כולל עבודה בהתנדבות ולא כולל שרות ס…" at bounding box center [101, 282] width 96 height 24
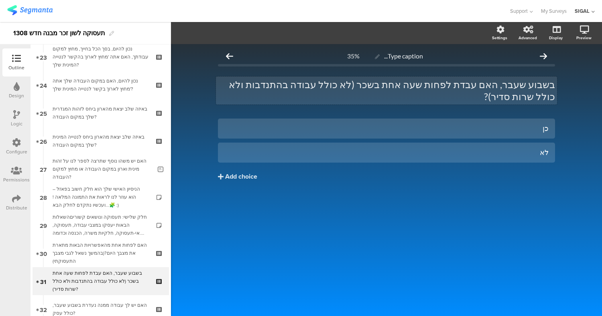
click at [471, 82] on p "בשבוע שעבר, האם עבדת לפחות שעה אחת בשכר (לא כולל עבודה בהתנדבות ולא כולל שרות ס…" at bounding box center [386, 91] width 337 height 24
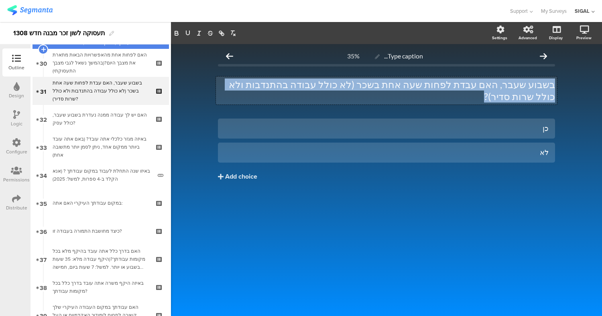
scroll to position [845, 0]
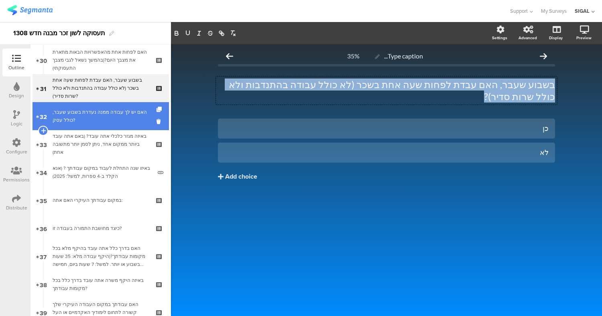
click at [104, 109] on div "האם יש לך עבודה ממנה נעדרת בשבוע שעבר, כולל עסק?" at bounding box center [101, 116] width 96 height 16
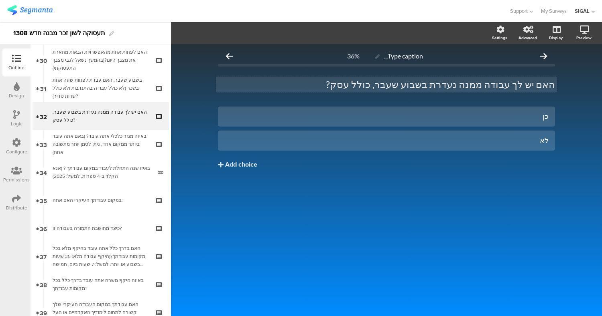
click at [374, 86] on p "האם יש לך עבודה ממנה נעדרת בשבוע שעבר, כולל עסק?" at bounding box center [386, 85] width 337 height 12
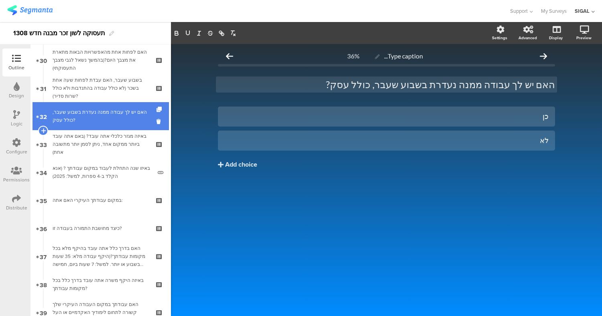
click at [97, 126] on link "32 האם יש לך עבודה ממנה נעדרת בשבוע שעבר, כולל עסק?" at bounding box center [100, 116] width 136 height 28
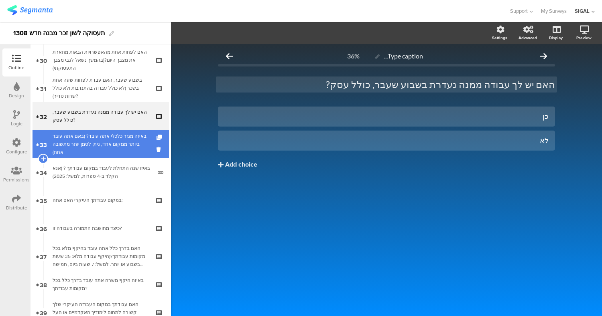
click at [107, 144] on div "באיזה מגזר כלכלי אתה עובד? (באם אתה עובד ביותר ממקום אחד, ניתן לסמן יותר מתשובה…" at bounding box center [101, 144] width 96 height 24
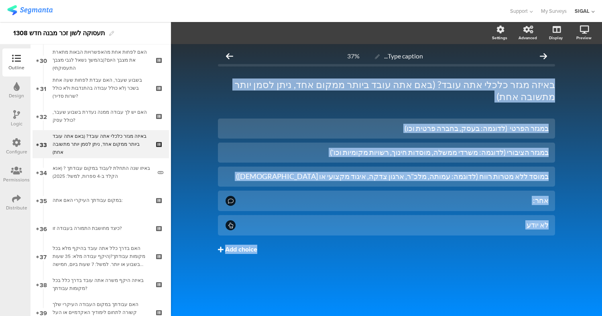
drag, startPoint x: 566, startPoint y: 77, endPoint x: 479, endPoint y: 241, distance: 185.2
click at [479, 241] on div "Type caption... 37% באיזה מגזר כלכלי אתה עובד? (באם אתה עובד ביותר ממקום אחד, נ…" at bounding box center [386, 180] width 431 height 272
click at [454, 270] on div "במגזר הפרטי (לדוגמה: בעסק, בחברה פרטית וכו) במגזר הציבורי (לדוגמה: משרדי ממשלה,…" at bounding box center [386, 203] width 337 height 169
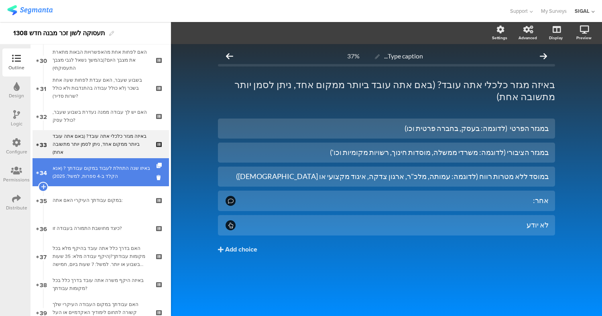
click at [119, 172] on div "באיזו שנה התחלת לעבוד במקום עבודתך ? (אנא הקלד ב-4 ספרות, למשל: 2025)" at bounding box center [102, 172] width 99 height 16
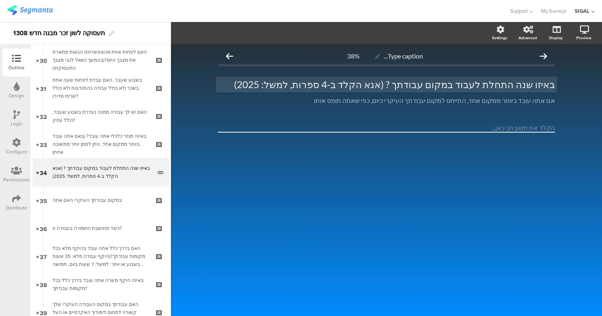
click at [422, 87] on p "באיזו שנה התחלת לעבוד במקום עבודתך ? (אנא הקלד ב-4 ספרות, למשל: 2025)" at bounding box center [386, 85] width 337 height 12
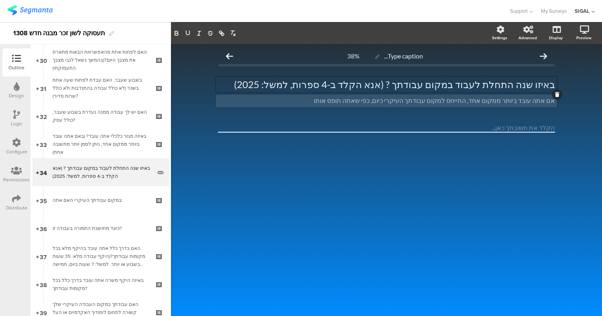
click at [435, 100] on div "אם אתה עובד ביותר ממקום אחד, התייחס למקום עבודתך העיקרי כיום, כפי שאתה תופס אות…" at bounding box center [386, 101] width 341 height 13
click at [432, 103] on p "אם אתה עובד ביותר ממקום אחד, התייחס למקום עבודתך העיקרי כיום, כפי שאתה תופס אותו" at bounding box center [386, 101] width 337 height 8
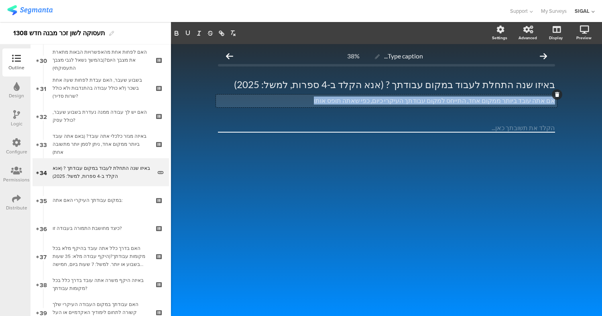
click at [432, 103] on p "אם אתה עובד ביותר ממקום אחד, התייחס למקום עבודתך העיקרי כיום, כפי שאתה תופס אותו" at bounding box center [386, 101] width 337 height 8
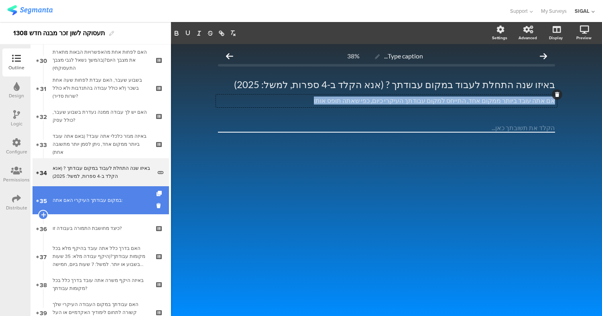
click at [127, 195] on link "35 במקום עבודתך העיקרי האם אתה:" at bounding box center [100, 201] width 136 height 28
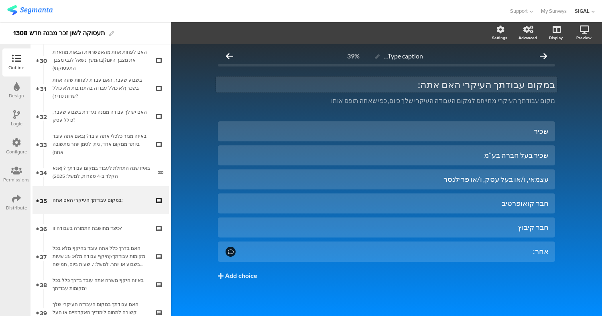
click at [492, 87] on p "במקום עבודתך העיקרי האם אתה:" at bounding box center [386, 85] width 337 height 12
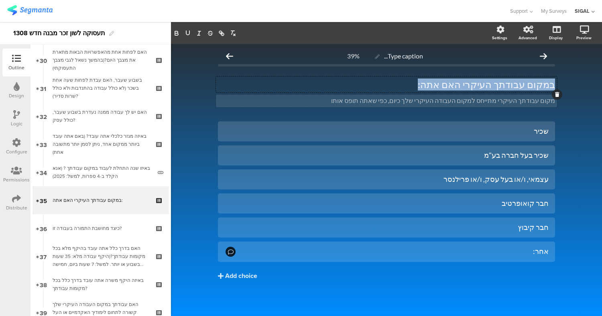
click at [389, 99] on p "מקום עבודתך העיקרי מתייחס למקום העבודה העיקרי שלך כיום, כפי שאתה תופס אותו" at bounding box center [386, 101] width 337 height 8
click at [585, 90] on div "Type caption... 39% במקום עבודתך העיקרי האם אתה: במקום עבודתך העיקרי האם אתה: מ…" at bounding box center [386, 181] width 431 height 274
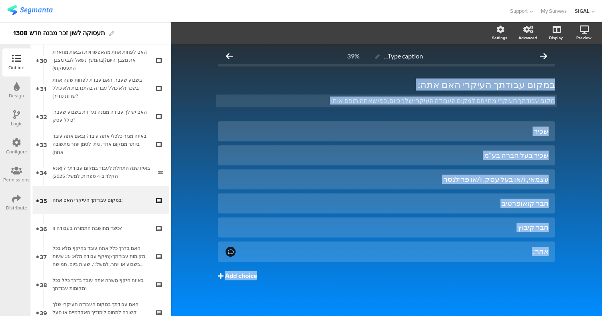
drag, startPoint x: 562, startPoint y: 73, endPoint x: 531, endPoint y: 285, distance: 214.4
click at [531, 285] on div "Type caption... 39% במקום עבודתך העיקרי האם אתה: במקום עבודתך העיקרי האם אתה: מ…" at bounding box center [386, 181] width 431 height 274
click at [569, 130] on div "Type caption... 39% במקום עבודתך העיקרי האם אתה: במקום עבודתך העיקרי האם אתה: מ…" at bounding box center [386, 181] width 431 height 274
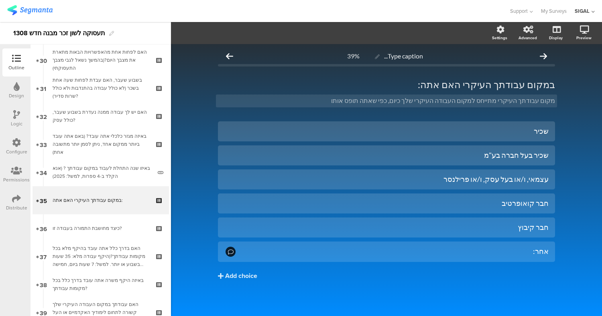
scroll to position [2, 0]
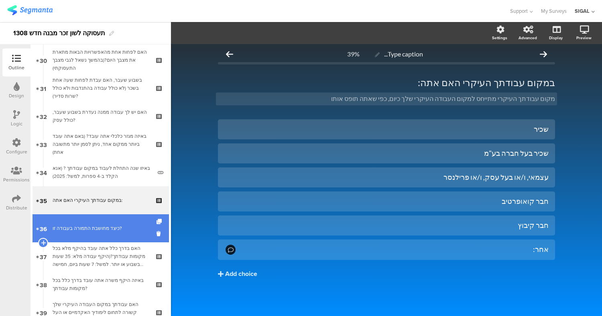
click at [107, 225] on div "כיצד מחושבת התמורה בעבודה זו?" at bounding box center [101, 229] width 96 height 8
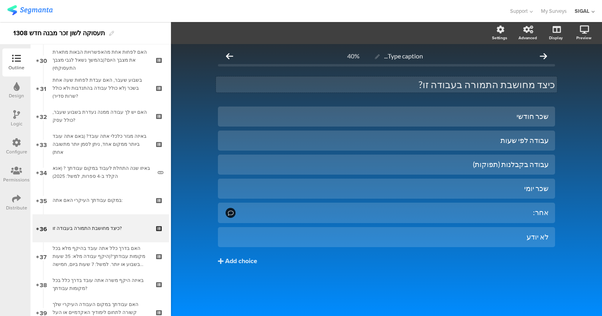
click at [505, 86] on p "כיצד מחושבת התמורה בעבודה זו?" at bounding box center [386, 85] width 337 height 12
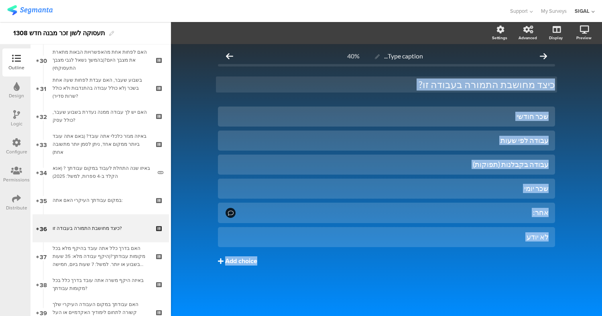
drag, startPoint x: 569, startPoint y: 95, endPoint x: 513, endPoint y: 258, distance: 172.1
click at [513, 258] on div "Type caption... 40% כיצד מחושבת התמורה בעבודה זו? כיצד מחושבת התמורה בעבודה זו?…" at bounding box center [386, 180] width 431 height 272
click at [492, 81] on p "כיצד מחושבת התמורה בעבודה זו?" at bounding box center [386, 85] width 337 height 12
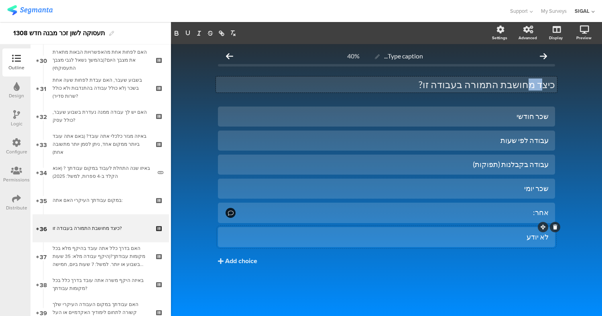
drag, startPoint x: 541, startPoint y: 86, endPoint x: 533, endPoint y: 236, distance: 150.2
click at [533, 236] on div "Type caption... 40% כיצד מחושבת התמורה בעבודה זו? כיצד מחושבת התמורה בעבודה זו?…" at bounding box center [386, 173] width 337 height 251
click at [580, 85] on div "Type caption... 40% כיצד מחושבת התמורה בעבודה זו? כיצד מחושבת התמורה בעבודה זו?…" at bounding box center [386, 180] width 431 height 272
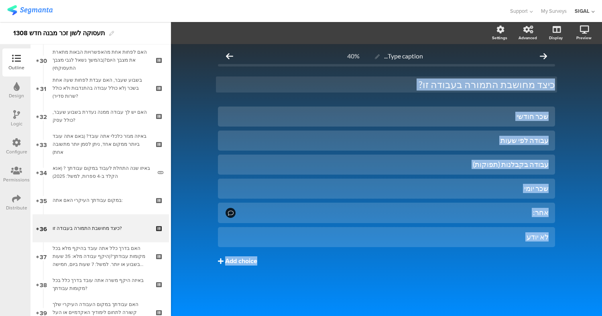
drag, startPoint x: 569, startPoint y: 73, endPoint x: 529, endPoint y: 264, distance: 194.7
click at [529, 264] on div "Type caption... 40% כיצד מחושבת התמורה בעבודה זו? כיצד מחושבת התמורה בעבודה זו?…" at bounding box center [386, 180] width 431 height 272
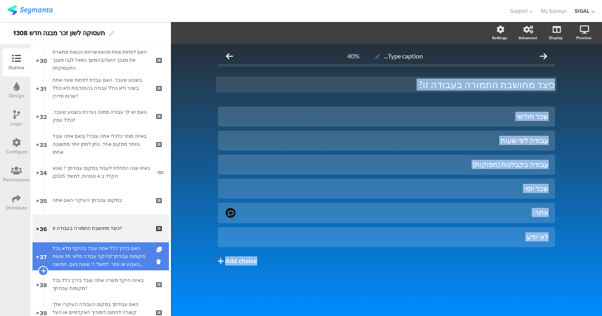
click at [120, 255] on div "האם בדרך כלל אתה עובד בהיקף מלא בכל מקומות עבודתך?(היקף עבודה מלא: 35 שעות בשבו…" at bounding box center [101, 257] width 96 height 24
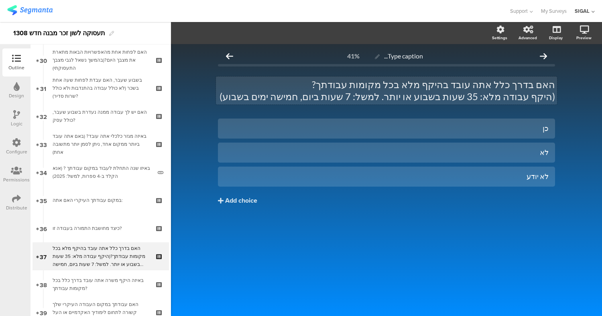
click at [522, 92] on p "(היקף עבודה מלא: 35 שעות בשבוע או יותר. למשל: 7 שעות ביום, חמישה ימים בשבוע)" at bounding box center [386, 97] width 337 height 12
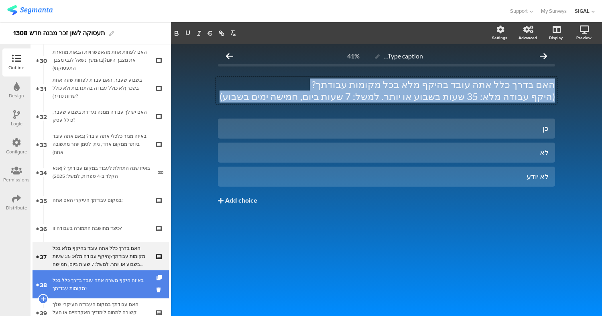
click at [70, 291] on div "באיזה היקף משרה אתה עובד בדרך כלל בכל מקומות עבודתך?" at bounding box center [101, 285] width 96 height 16
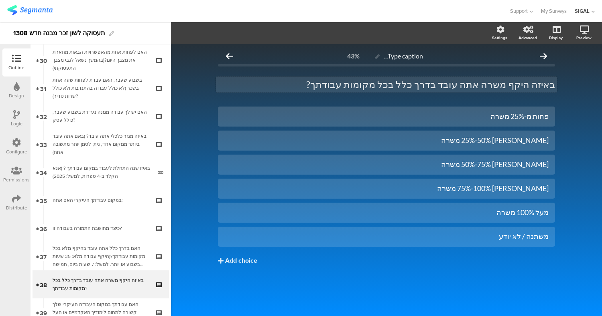
click at [521, 82] on p "באיזה היקף משרה אתה עובד בדרך כלל בכל מקומות עבודתך?" at bounding box center [386, 85] width 337 height 12
click at [567, 98] on div "Type caption... 43% באיזה היקף משרה אתה עובד בדרך כלל בכל מקומות עבודתך? באיזה …" at bounding box center [386, 180] width 431 height 272
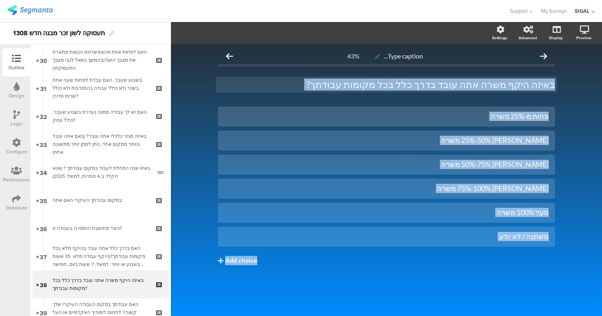
drag, startPoint x: 545, startPoint y: 107, endPoint x: 511, endPoint y: 286, distance: 181.2
click at [511, 286] on div "Type caption... 43% באיזה היקף משרה אתה עובד בדרך כלל בכל מקומות עבודתך? באיזה …" at bounding box center [386, 180] width 431 height 272
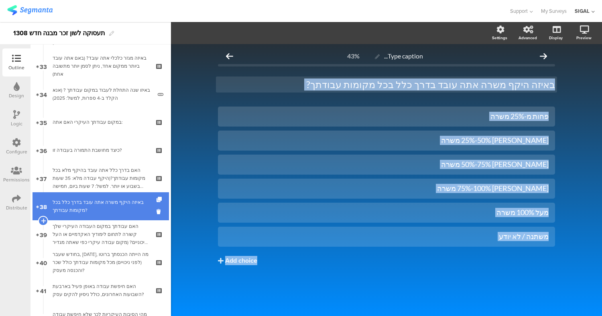
scroll to position [949, 0]
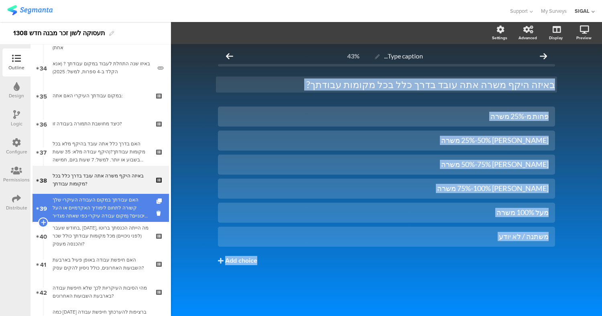
click at [111, 201] on div "האם עבודתך במקום העבודה העיקרי שלך קשורה לתחום לימודיך האקדמיים או העל תיכוניים…" at bounding box center [101, 208] width 96 height 24
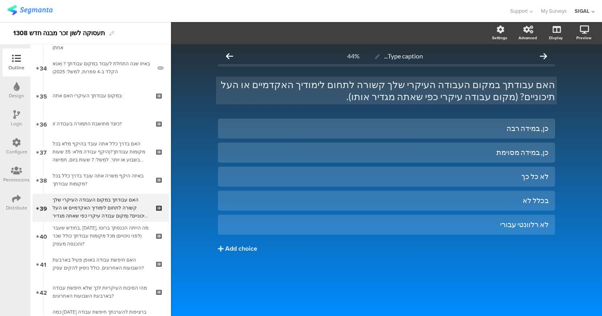
click at [462, 92] on p "האם עבודתך במקום העבודה העיקרי שלך קשורה לתחום לימודיך האקדמיים או העל תיכוניים…" at bounding box center [386, 91] width 337 height 24
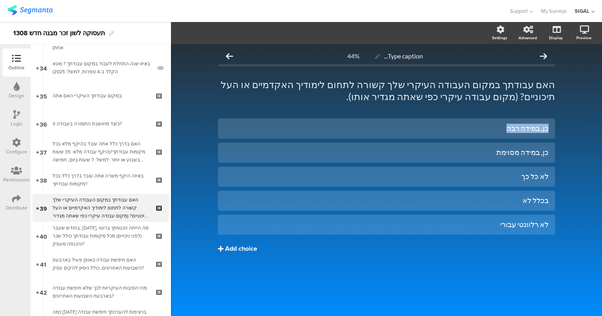
drag, startPoint x: 549, startPoint y: 118, endPoint x: 511, endPoint y: 257, distance: 143.6
click at [511, 257] on div "Type caption... 44% האם עבודתך במקום העבודה העיקרי שלך קשורה לתחום לימודיך האקד…" at bounding box center [386, 167] width 353 height 247
click at [561, 83] on div "Type caption... 44% האם עבודתך במקום העבודה העיקרי שלך קשורה לתחום לימודיך האקד…" at bounding box center [386, 167] width 353 height 247
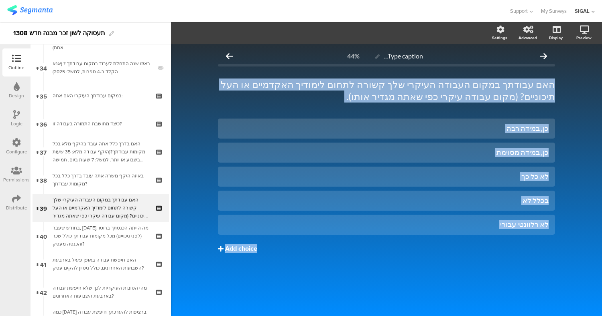
drag, startPoint x: 566, startPoint y: 80, endPoint x: 498, endPoint y: 250, distance: 183.4
click at [498, 250] on div "Type caption... 44% האם עבודתך במקום העבודה העיקרי שלך קשורה לתחום לימודיך האקד…" at bounding box center [386, 180] width 431 height 272
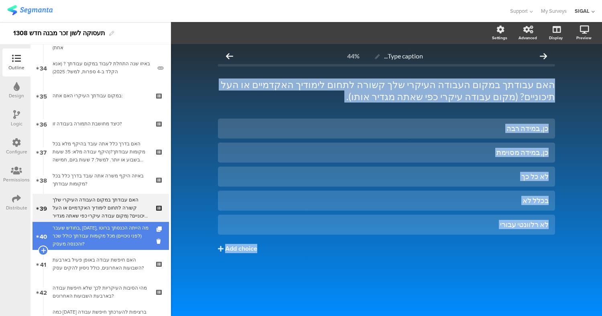
click at [116, 237] on div "בחודש שעבר, יולי 2025, מה הייתה הכנסתך ברוטו (לפני ניכויים) מכל מקומות עבודתך כ…" at bounding box center [101, 236] width 96 height 24
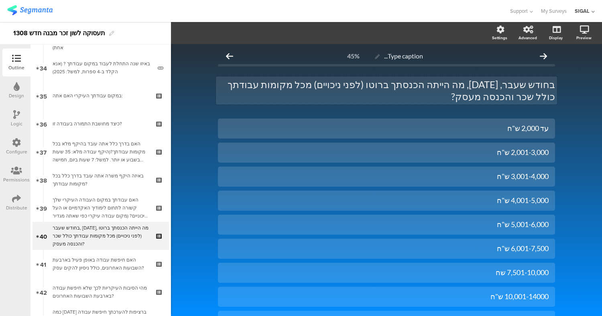
click at [506, 88] on p "בחודש שעבר, יולי 2025, מה הייתה הכנסתך ברוטו (לפני ניכויים) מכל מקומות עבודתך כ…" at bounding box center [386, 91] width 337 height 24
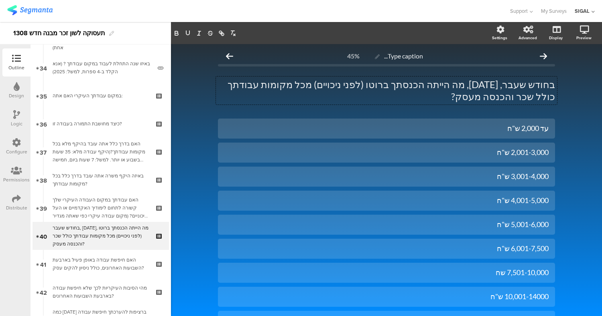
click at [568, 89] on div "Type caption... 45% בחודש שעבר, יולי 2025, מה הייתה הכנסתך ברוטו (לפני ניכויים)…" at bounding box center [386, 239] width 431 height 391
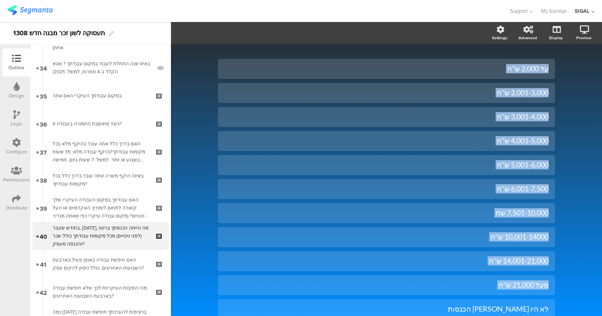
scroll to position [119, 0]
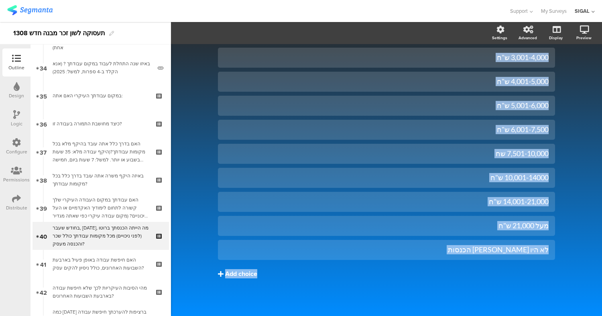
drag, startPoint x: 561, startPoint y: 85, endPoint x: 510, endPoint y: 280, distance: 202.3
click at [510, 280] on div "Type caption... 45% בחודש שעבר, יולי 2025, מה הייתה הכנסתך ברוטו (לפני ניכויים)…" at bounding box center [386, 120] width 431 height 391
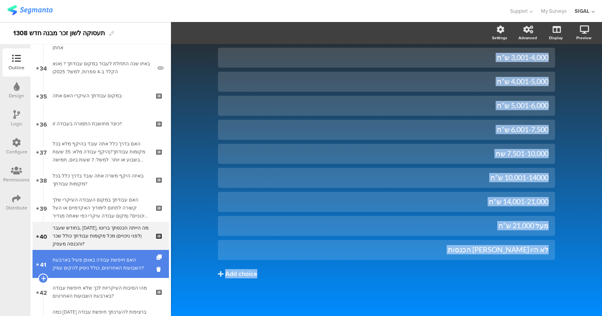
click at [112, 261] on div "האם חיפשת עבודה באופן פעיל בארבעת השבועות האחרונים, כולל ניסיון להקים עסק?" at bounding box center [101, 264] width 96 height 16
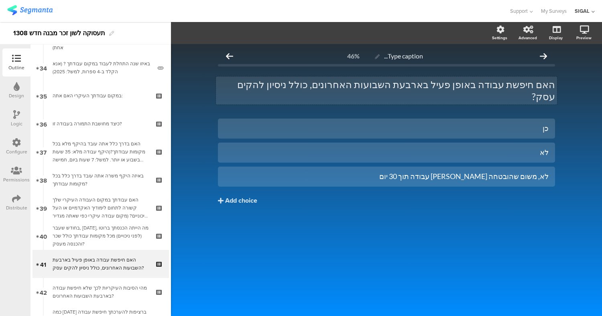
click at [458, 91] on div "האם חיפשת עבודה באופן פעיל בארבעת השבועות האחרונים, כולל ניסיון להקים עסק? האם …" at bounding box center [386, 91] width 341 height 28
click at [453, 87] on p "האם חיפשת עבודה באופן פעיל בארבעת השבועות האחרונים, כולל ניסיון להקים עסק?" at bounding box center [386, 91] width 337 height 24
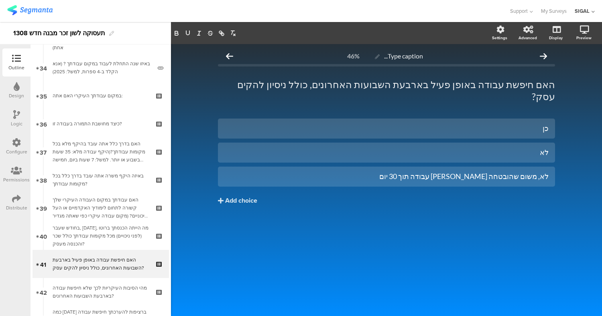
click at [573, 102] on div "Type caption... 46% האם חיפשת עבודה באופן פעיל בארבעת השבועות האחרונים, כולל ני…" at bounding box center [386, 180] width 431 height 272
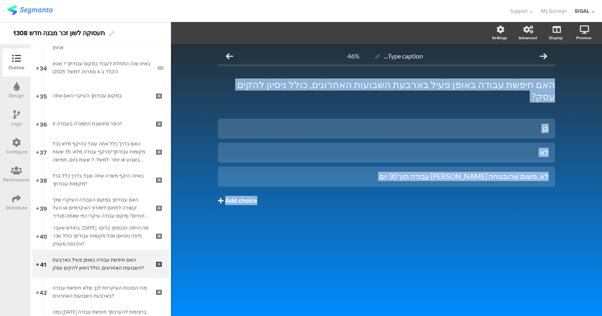
drag, startPoint x: 570, startPoint y: 97, endPoint x: 458, endPoint y: 193, distance: 147.3
click at [458, 193] on div "Type caption... 46% האם חיפשת עבודה באופן פעיל בארבעת השבועות האחרונים, כולל ני…" at bounding box center [386, 180] width 431 height 272
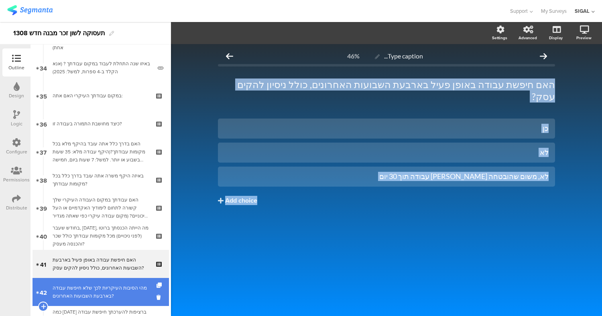
click at [127, 297] on div "מהי הסיבות העיקריות לכך שלא חיפשת עבודה בארבעת השבועות האחרונים?" at bounding box center [101, 292] width 96 height 16
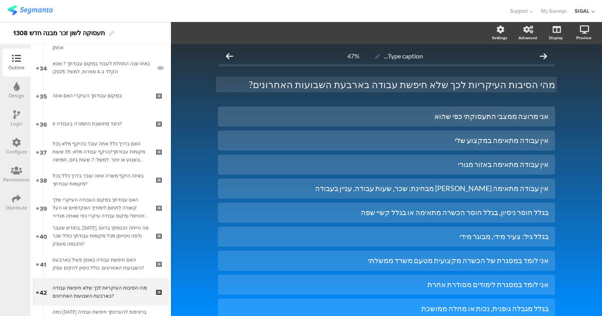
click at [408, 83] on p "מהי הסיבות העיקריות לכך שלא חיפשת עבודה בארבעת השבועות האחרונים?" at bounding box center [386, 85] width 337 height 12
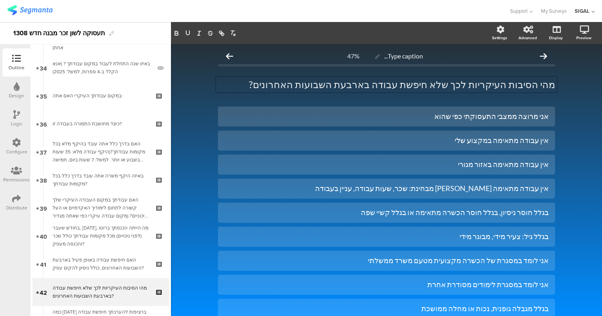
click at [560, 99] on div "Type caption... 47% מהי הסיבות העיקריות לכך שלא חיפשת עבודה בארבעת השבועות האחר…" at bounding box center [386, 234] width 431 height 380
drag, startPoint x: 560, startPoint y: 99, endPoint x: 508, endPoint y: 217, distance: 129.3
click at [508, 217] on div "Type caption... 47% מהי הסיבות העיקריות לכך שלא חיפשת עבודה בארבעת השבועות האחר…" at bounding box center [386, 234] width 431 height 380
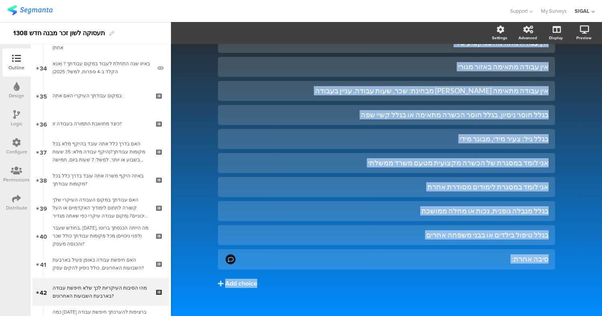
scroll to position [107, 0]
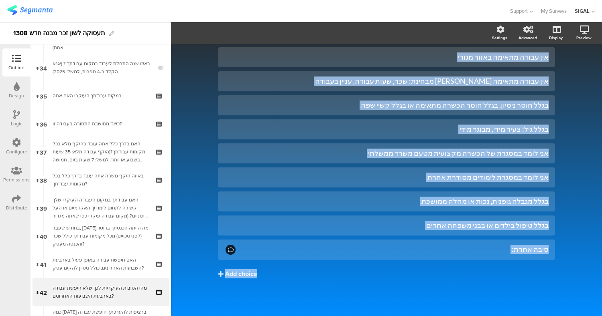
drag, startPoint x: 574, startPoint y: 71, endPoint x: 458, endPoint y: 310, distance: 265.3
click at [458, 310] on div "Type caption... 47% מהי הסיבות העיקריות לכך שלא חיפשת עבודה בארבעת השבועות האחר…" at bounding box center [386, 127] width 431 height 380
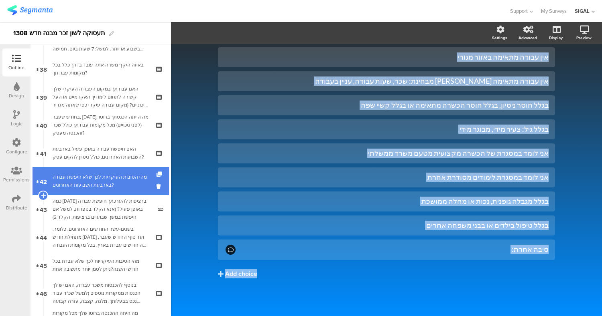
scroll to position [1109, 0]
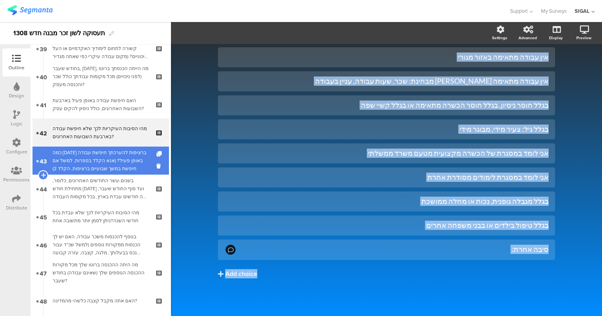
click at [96, 155] on div "כמה שבועות ברציפות להערכתך חיפשת עבודה באופן פעיל? (אנא הקלד בספרות, למשל אם חי…" at bounding box center [102, 161] width 99 height 24
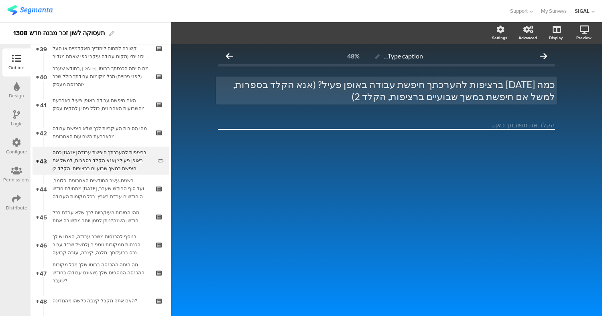
click at [475, 98] on p "כמה שבועות ברציפות להערכתך חיפשת עבודה באופן פעיל? (אנא הקלד בספרות, למשל אם חי…" at bounding box center [386, 91] width 337 height 24
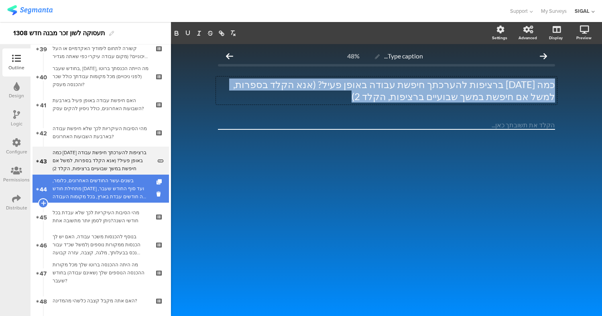
click at [73, 189] on div "בשנים-עשר החודשים האחרונים, כלומר, מתחילת חודש אוגוסט 2024 ועד סוף החודש שעבר, …" at bounding box center [101, 189] width 96 height 24
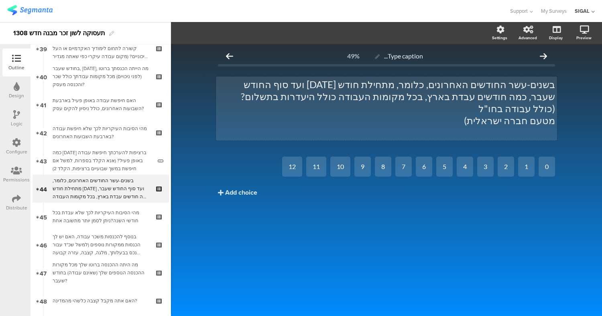
click at [399, 99] on p "בשנים-עשר החודשים האחרונים, כלומר, מתחילת חודש אוגוסט 2024 ועד סוף החודש שעבר, …" at bounding box center [386, 97] width 337 height 36
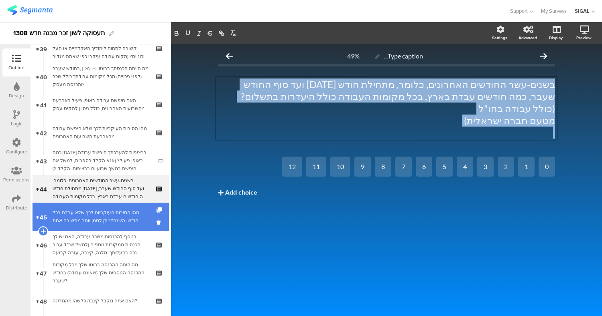
click at [128, 221] on div "מהי הסיבות העיקריות לכך שלא עבדת בכל חודשי השנה?ניתן לסמן יותר מתשובה אחת" at bounding box center [101, 217] width 96 height 16
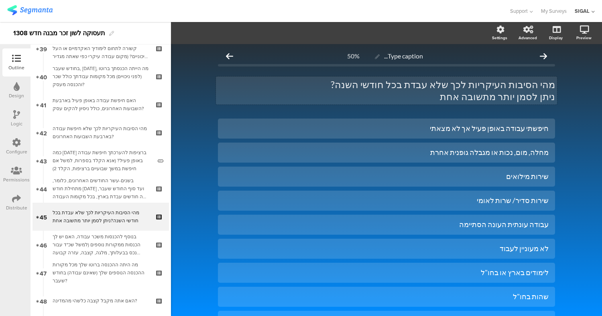
click at [464, 87] on p "מהי הסיבות העיקריות לכך שלא עבדת בכל חודשי השנה?" at bounding box center [386, 85] width 337 height 12
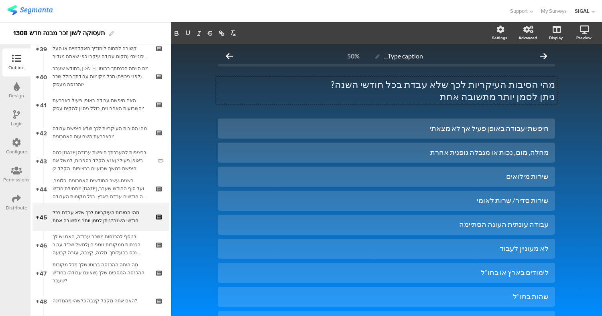
click at [571, 100] on div "Type caption... 50% מהי הסיבות העיקריות לכך שלא עבדת בכל חודשי השנה? ניתן לסמן …" at bounding box center [386, 240] width 431 height 392
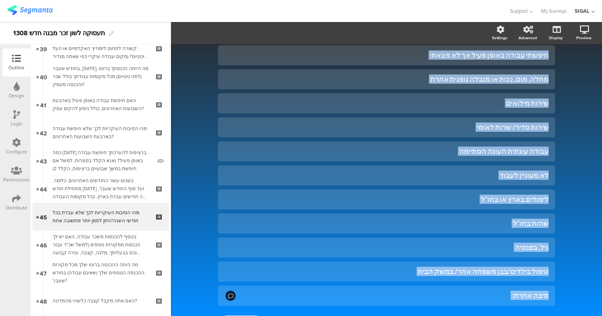
scroll to position [120, 0]
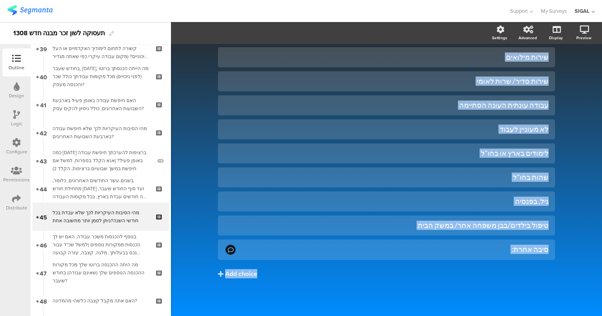
drag, startPoint x: 568, startPoint y: 89, endPoint x: 502, endPoint y: 299, distance: 220.2
click at [502, 299] on div "Type caption... 50% מהי הסיבות העיקריות לכך שלא עבדת בכל חודשי השנה? ניתן לסמן …" at bounding box center [386, 121] width 431 height 392
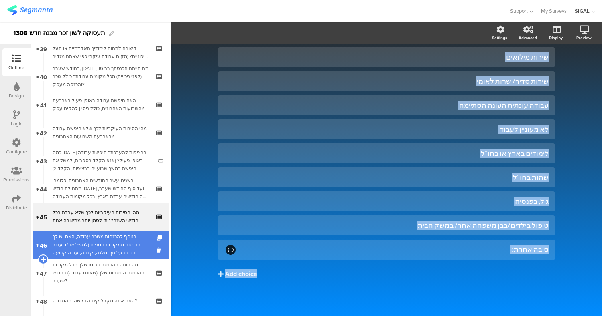
click at [67, 249] on div "בנוסף להכנסות משכר עבודה, האם יש לך הכנסות ממקורות נוספים (למשל שכ"ד עבור נכס ב…" at bounding box center [101, 245] width 96 height 24
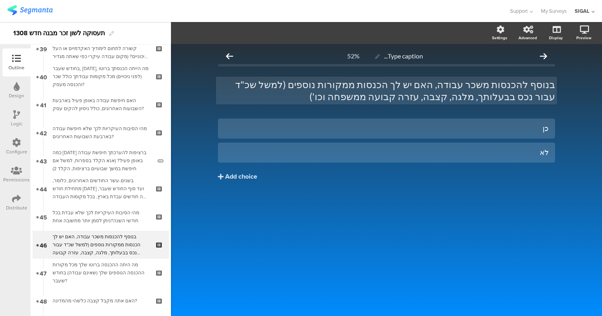
click at [460, 86] on p "בנוסף להכנסות משכר עבודה, האם יש לך הכנסות ממקורות נוספים (למשל שכ"ד עבור נכס ב…" at bounding box center [386, 91] width 337 height 24
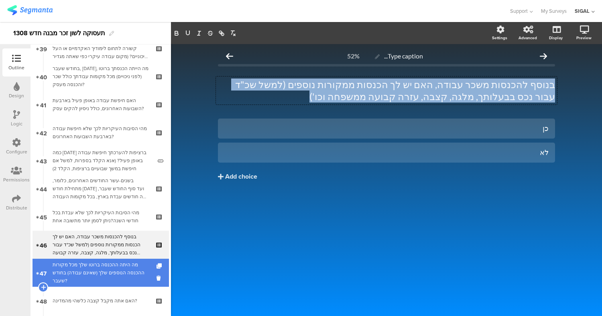
click at [67, 284] on div "מה היתה ההכנסה ברוטו שלך מכל מקורות ההכנסה הנוספים שלך (שאינם עבודה) בחודש שעבר?" at bounding box center [101, 273] width 96 height 24
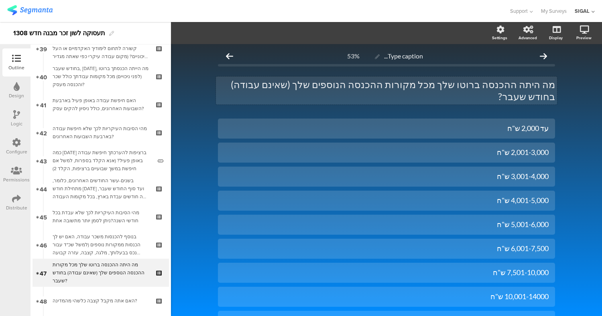
click at [484, 82] on p "מה היתה ההכנסה ברוטו שלך מכל מקורות ההכנסה הנוספים שלך (שאינם עבודה) בחודש שעבר?" at bounding box center [386, 91] width 337 height 24
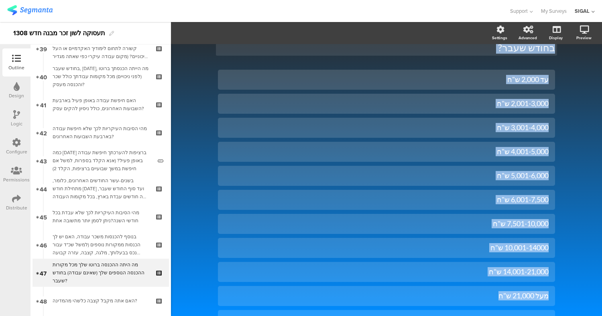
scroll to position [107, 0]
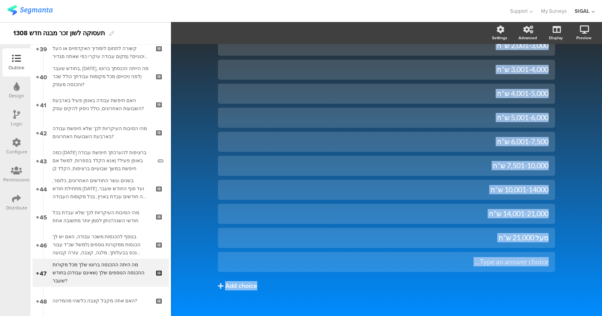
drag, startPoint x: 561, startPoint y: 83, endPoint x: 493, endPoint y: 288, distance: 215.9
click at [493, 288] on div "Type caption... 53% מה היתה ההכנסה ברוטו שלך מכל מקורות ההכנסה הנוספים שלך (שאי…" at bounding box center [386, 132] width 431 height 391
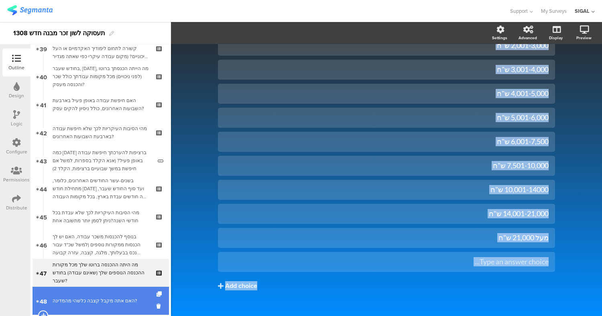
click at [114, 294] on link "48 האם אתה מקבל קצבה כלשהי מהמדינה?" at bounding box center [100, 301] width 136 height 28
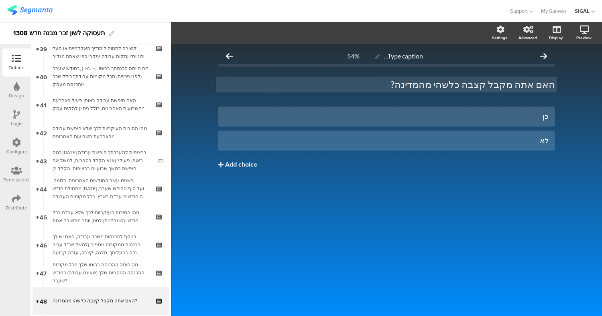
click at [472, 85] on p "האם אתה מקבל קצבה כלשהי מהמדינה?" at bounding box center [386, 85] width 337 height 12
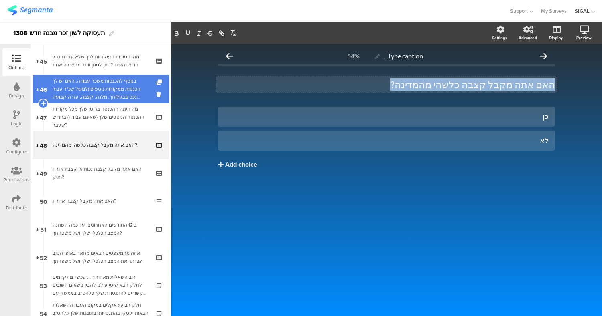
scroll to position [1266, 0]
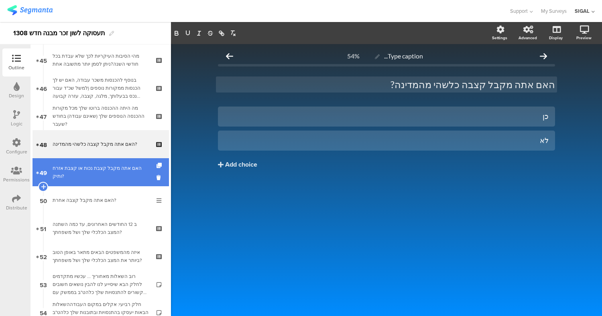
click at [117, 178] on div "האם אתה מקבל קצבת נכות או קצבת אזרח ותיק?" at bounding box center [101, 172] width 96 height 16
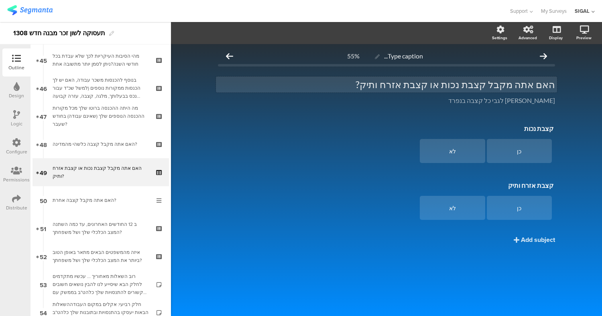
click at [460, 87] on p "האם אתה מקבל קצבת נכות או קצבת אזרח ותיק?" at bounding box center [386, 85] width 337 height 12
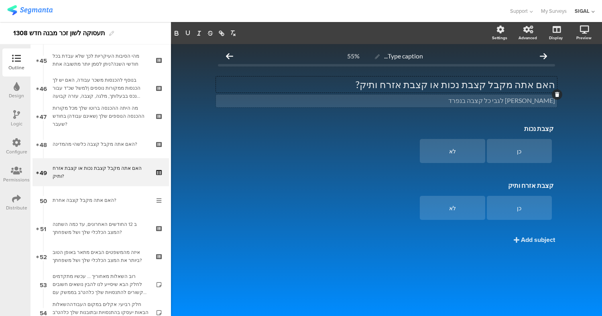
click at [537, 103] on p "אנא סמן לגבי כל קצבה בנפרד" at bounding box center [386, 101] width 337 height 8
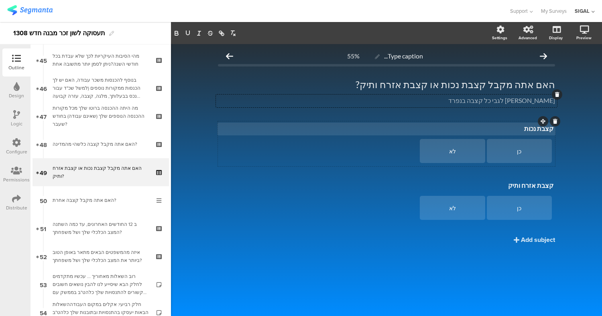
click at [539, 128] on p "קצבת נכות" at bounding box center [386, 129] width 334 height 8
drag, startPoint x: 528, startPoint y: 130, endPoint x: 553, endPoint y: 131, distance: 25.3
click at [553, 131] on div "קצבת נכות קצבת נכות קצבת נכות" at bounding box center [386, 129] width 338 height 13
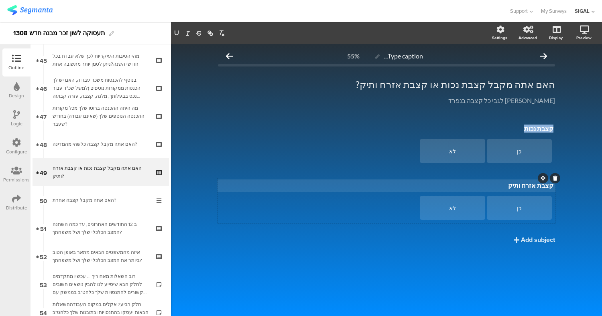
click at [528, 187] on p "קצבת אזרח ותיק" at bounding box center [386, 186] width 334 height 8
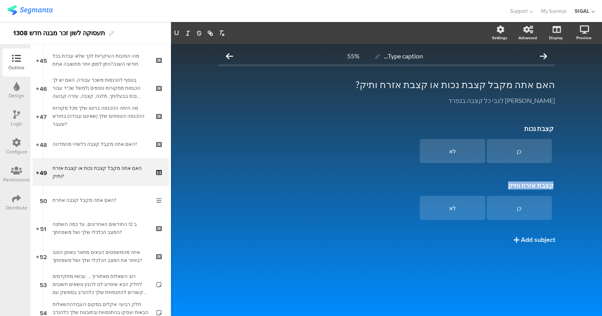
drag, startPoint x: 514, startPoint y: 185, endPoint x: 567, endPoint y: 184, distance: 53.0
click at [567, 184] on div "Type caption... 55% האם אתה מקבל קצבת נכות או קצבת אזרח ותיק? האם אתה מקבל קצבת…" at bounding box center [386, 180] width 431 height 272
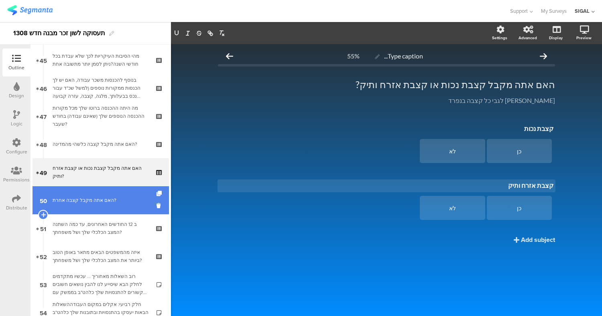
click at [62, 200] on div "האם אתה מקבל קצבה אחרת?" at bounding box center [101, 201] width 96 height 8
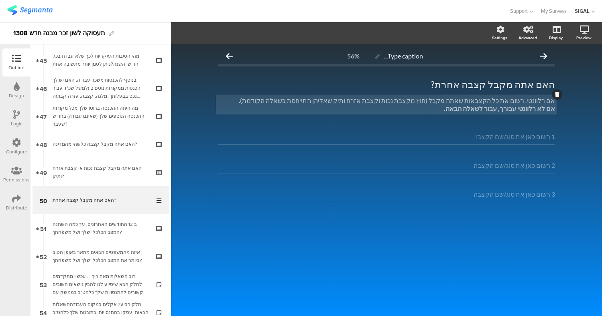
click at [391, 106] on p "אם לא רלוונטי עבורך, עבור לשאלה הבאה." at bounding box center [386, 109] width 337 height 8
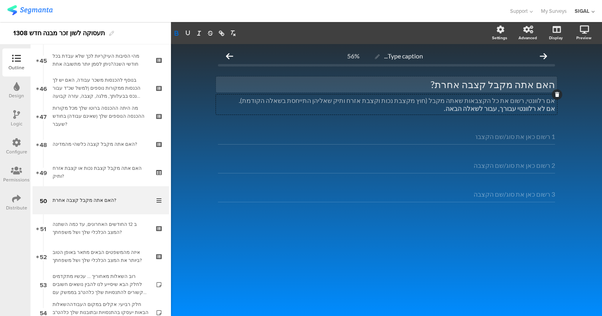
click at [509, 85] on p "האם אתה מקבל קצבה אחרת?" at bounding box center [386, 85] width 337 height 12
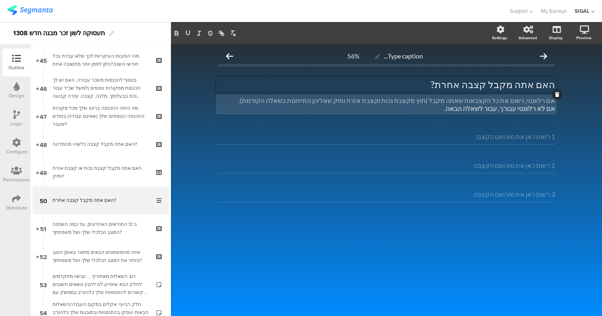
click at [525, 99] on div "אם רלוונטי, רשום את כל הקצבאות שאתה מקבל (חוץ מקצבת נכות וקצבת אזרח ותיק שאליהן…" at bounding box center [386, 105] width 341 height 20
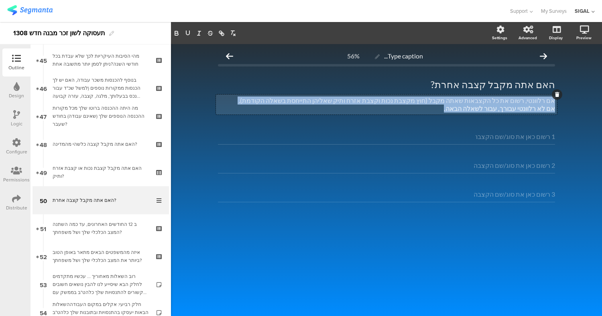
drag, startPoint x: 453, startPoint y: 109, endPoint x: 556, endPoint y: 101, distance: 103.4
click at [556, 101] on div "אם רלוונטי, רשום את כל הקצבאות שאתה מקבל (חוץ מקצבת נכות וקצבת אזרח ותיק שאליהן…" at bounding box center [386, 105] width 341 height 20
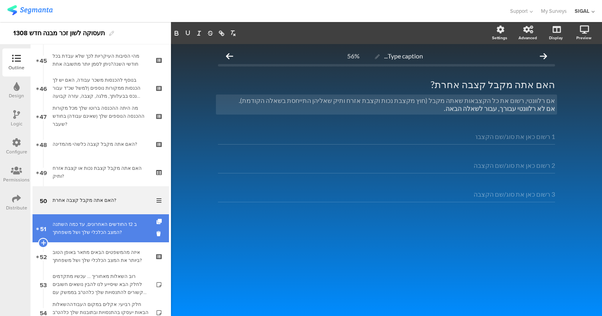
click at [107, 228] on div "ב 12 החודשים האחרונים, עד כמה השתנה המצב הכלכלי שלך ושל משפחתך?" at bounding box center [101, 229] width 96 height 16
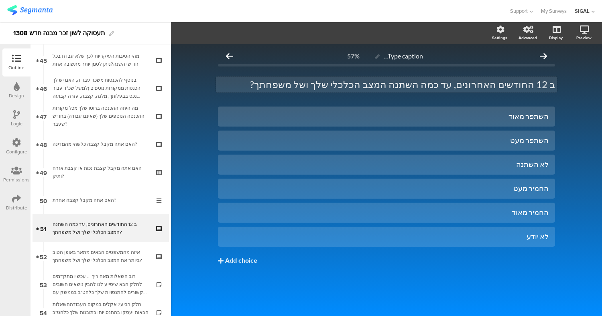
click at [513, 87] on p "ב 12 החודשים האחרונים, עד כמה השתנה המצב הכלכלי שלך ושל משפחתך?" at bounding box center [386, 85] width 337 height 12
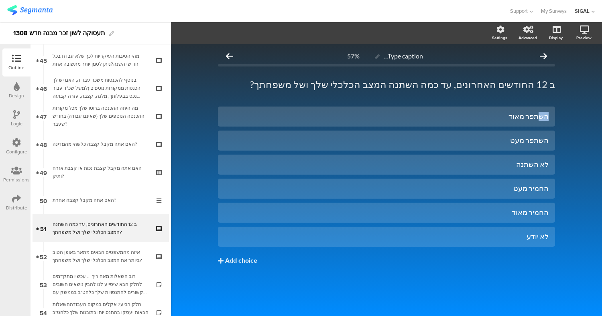
drag, startPoint x: 576, startPoint y: 104, endPoint x: 539, endPoint y: 286, distance: 186.2
click at [539, 286] on div "Type caption... 57% ב 12 החודשים האחרונים, עד כמה השתנה המצב הכלכלי שלך ושל משפ…" at bounding box center [386, 180] width 431 height 272
click at [570, 73] on div "Type caption... 57% ב 12 החודשים האחרונים, עד כמה השתנה המצב הכלכלי שלך ושל משפ…" at bounding box center [386, 180] width 431 height 272
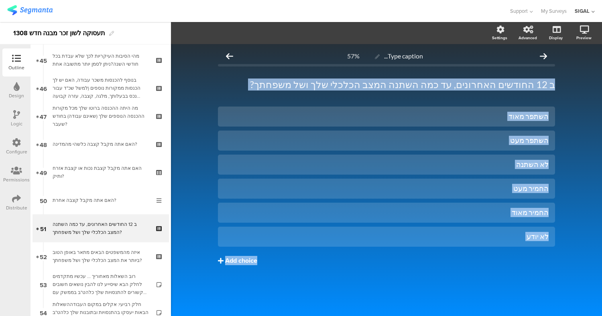
drag, startPoint x: 566, startPoint y: 79, endPoint x: 531, endPoint y: 251, distance: 175.2
click at [531, 251] on div "Type caption... 57% ב 12 החודשים האחרונים, עד כמה השתנה המצב הכלכלי שלך ושל משפ…" at bounding box center [386, 180] width 431 height 272
click at [514, 273] on div "השתפר מאוד השתפר מעט לא השתנה" at bounding box center [386, 203] width 337 height 193
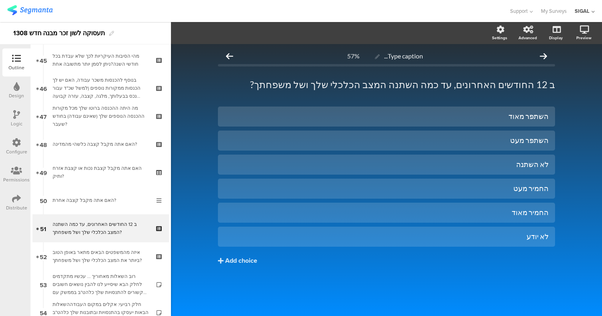
click at [580, 127] on div "Type caption... 57% ב 12 החודשים האחרונים, עד כמה השתנה המצב הכלכלי שלך ושל משפ…" at bounding box center [386, 180] width 431 height 272
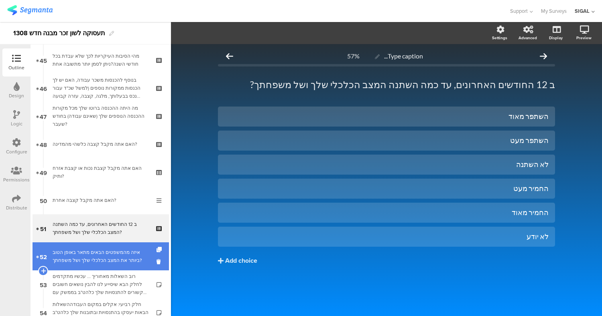
click at [93, 255] on div "איזה מהמשפטים הבאים מתאר באופן הטוב ביותר את המצב הכלכלי שלך ושל משפחתך?" at bounding box center [101, 257] width 96 height 16
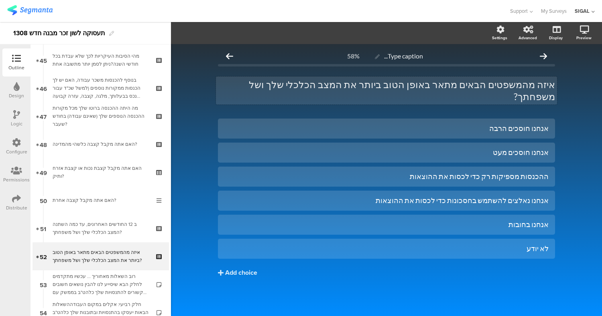
click at [519, 85] on p "איזה מהמשפטים הבאים מתאר באופן הטוב ביותר את המצב הכלכלי שלך ושל משפחתך?" at bounding box center [386, 91] width 337 height 24
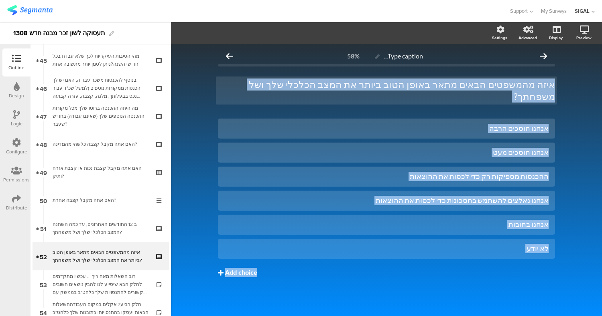
drag, startPoint x: 572, startPoint y: 91, endPoint x: 504, endPoint y: 262, distance: 183.7
click at [504, 262] on div "Type caption... 58% איזה מהמשפטים הבאים מתאר באופן הטוב ביותר את המצב הכלכלי של…" at bounding box center [386, 180] width 431 height 272
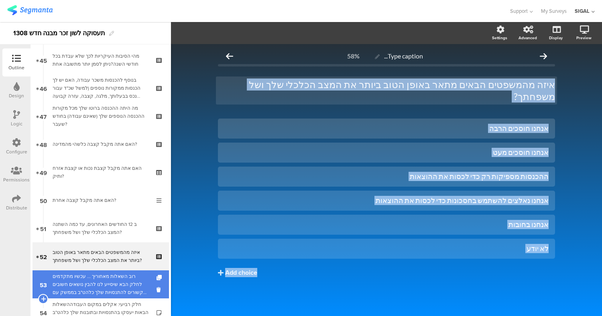
click at [97, 284] on div "רוב השאלות מאחוריך ... עכשיו מתקדמים לחלק הבא שיסייע לנו להבין נושאים חשובים הק…" at bounding box center [101, 285] width 96 height 24
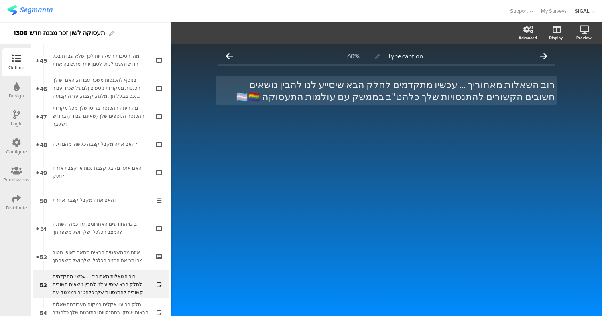
click at [426, 84] on p "רוב השאלות מאחוריך ... עכשיו מתקדמים לחלק הבא שיסייע לנו להבין נושאים חשובים הק…" at bounding box center [386, 91] width 337 height 24
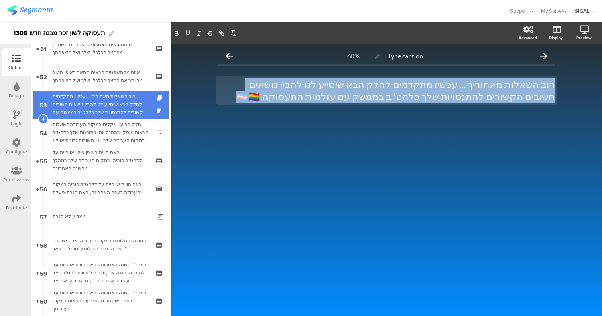
scroll to position [1446, 0]
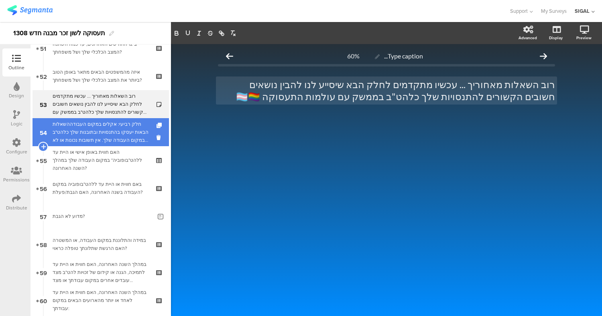
click at [101, 133] on div "חלק רביעי: אקלים במקום העבודההשאלות הבאות יעסקו בהתנסויות ובתובנות שלך כלהט"ב ב…" at bounding box center [101, 132] width 96 height 24
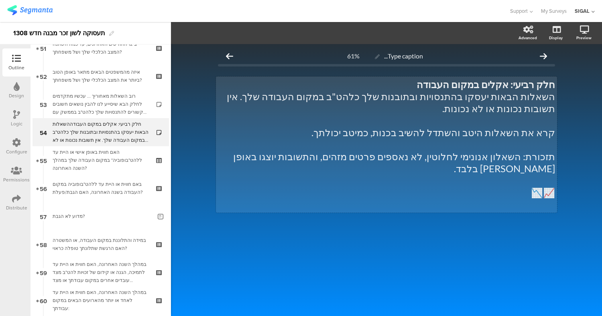
click at [489, 96] on p "השאלות הבאות יעסקו בהתנסויות ובתובנות שלך כלהט"ב במקום העבודה שלך. אין תשובות נ…" at bounding box center [386, 103] width 337 height 24
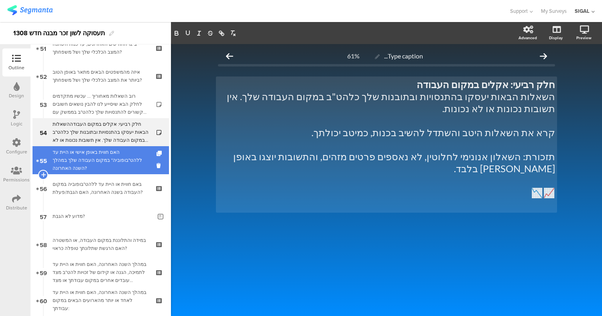
click at [73, 159] on div "האם חווית באופן אישי או היית עד ללהט"בופוביה* במקום העבודה שלך במהלך השנה האחרו…" at bounding box center [101, 160] width 96 height 24
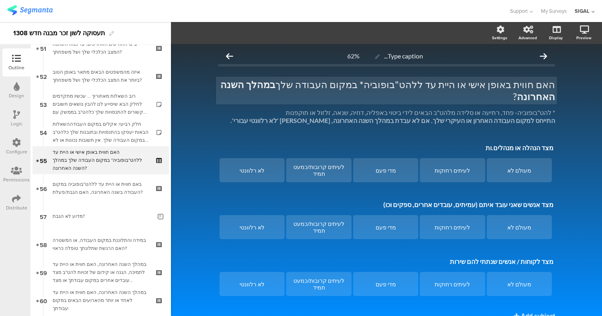
click at [490, 87] on p "האם חווית באופן אישי או היית עד ללהט"בופוביה* במקום העבודה שלך במהלך השנה האחרו…" at bounding box center [386, 91] width 337 height 24
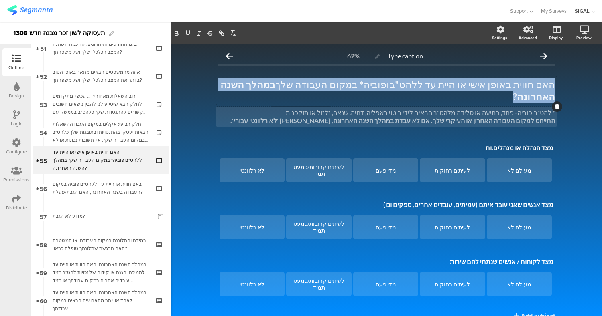
click at [500, 109] on p "* להט"בופוביה- פחד, רתיעה או סלידה מלהט"ב הבאים לידי ביטוי באפליה, דחיה, שנאה, …" at bounding box center [386, 113] width 337 height 8
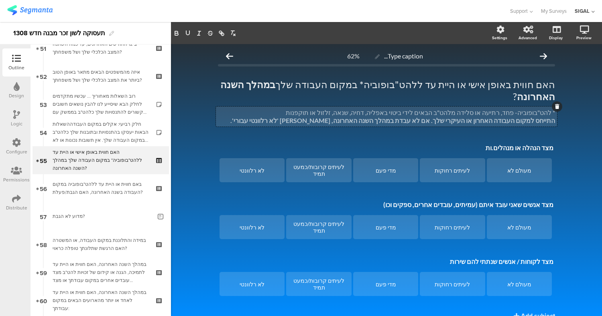
click at [500, 109] on p "* להט"בופוביה- פחד, רתיעה או סלידה מלהט"ב הבאים לידי ביטוי באפליה, דחיה, שנאה, …" at bounding box center [386, 113] width 337 height 8
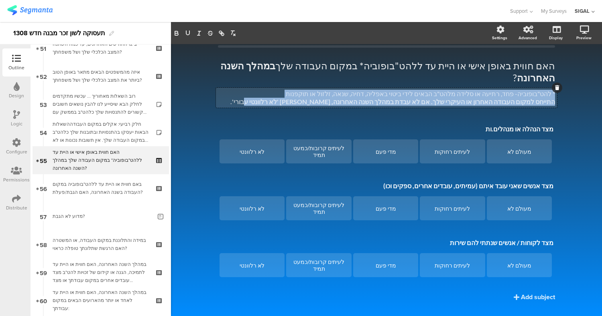
scroll to position [24, 0]
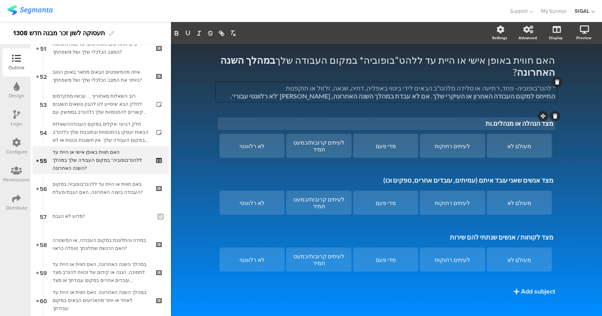
click at [537, 116] on div "מצד הנהלה או מנהלים.ות מצד הנהלה או מנהלים.ות מעולם לא לעיתים רחוקות מדי פעם לע…" at bounding box center [386, 138] width 337 height 45
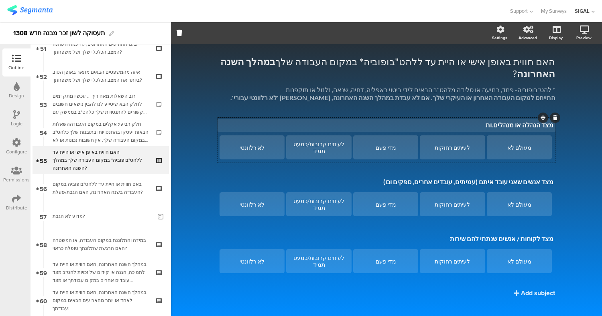
click at [527, 121] on p "מצד הנהלה או מנהלים.ות" at bounding box center [386, 125] width 334 height 8
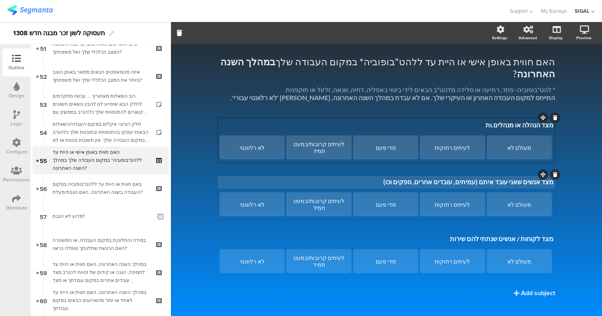
click at [523, 176] on div "מצד אנשים שאני עובד איתם (עמיתים, עובדים אחרים, ספקים וכו) מצד אנשים שאני עובד …" at bounding box center [386, 182] width 338 height 13
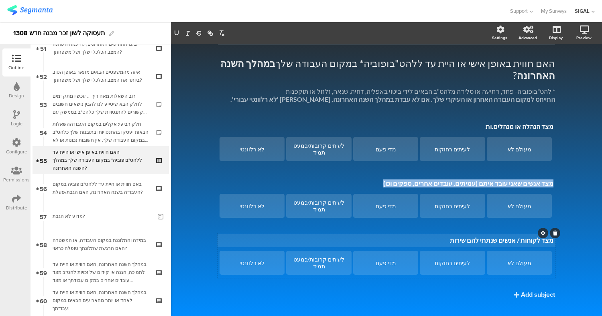
click at [509, 237] on p "מצד לקוחות / אנשים שנתתי להם שירות" at bounding box center [386, 241] width 334 height 8
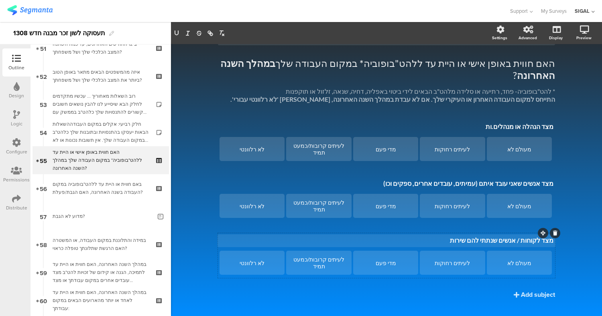
scroll to position [20, 0]
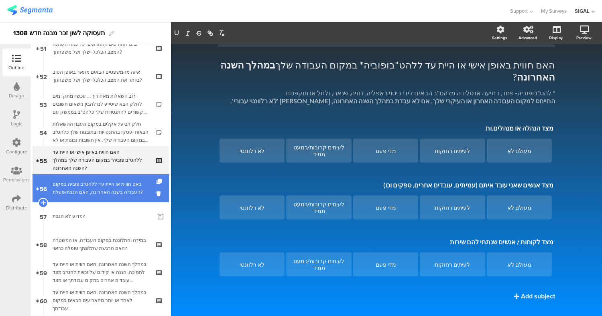
click at [107, 187] on div "באם חווית או היית עד ללהט"בופוביה במקום העבודה בשנה האחרונה, האם הגבת/פעלת?" at bounding box center [101, 188] width 96 height 16
